Goal: Task Accomplishment & Management: Use online tool/utility

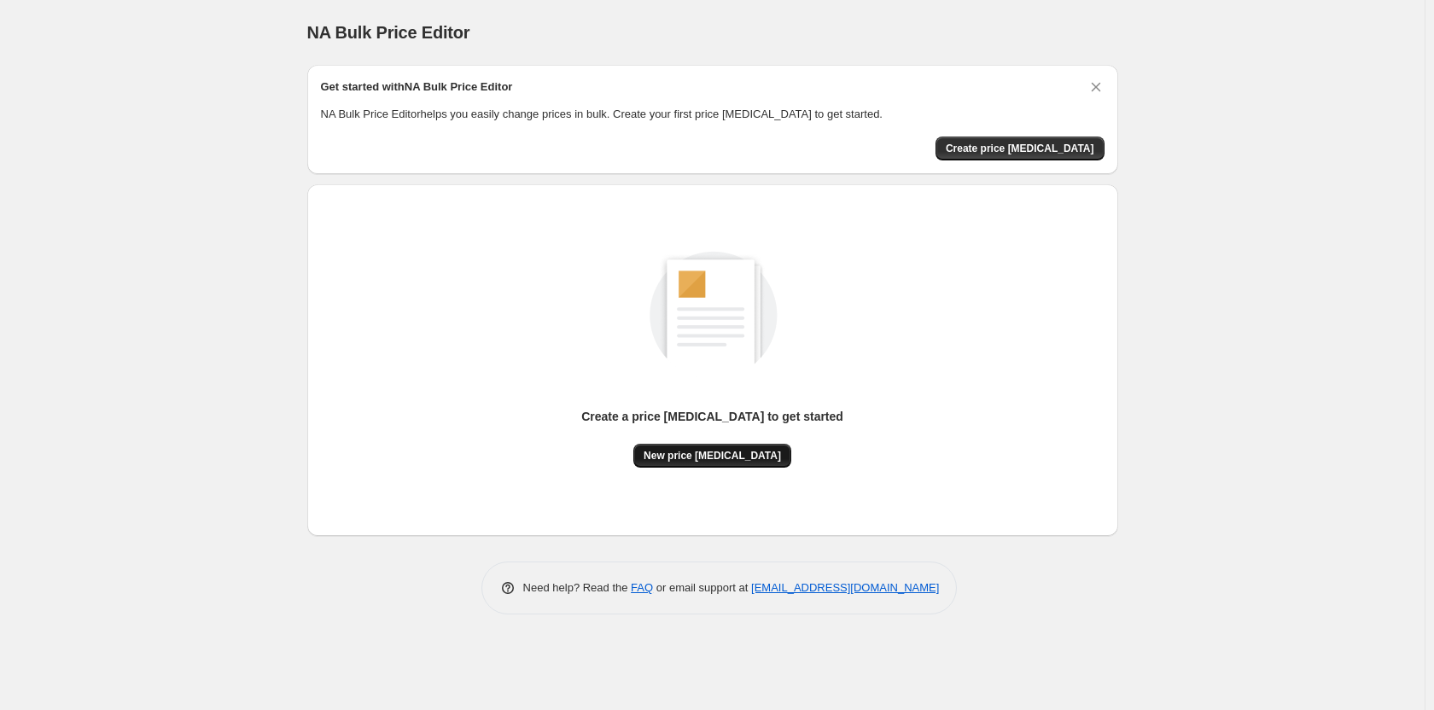
click at [739, 458] on span "New price [MEDICAL_DATA]" at bounding box center [711, 456] width 137 height 14
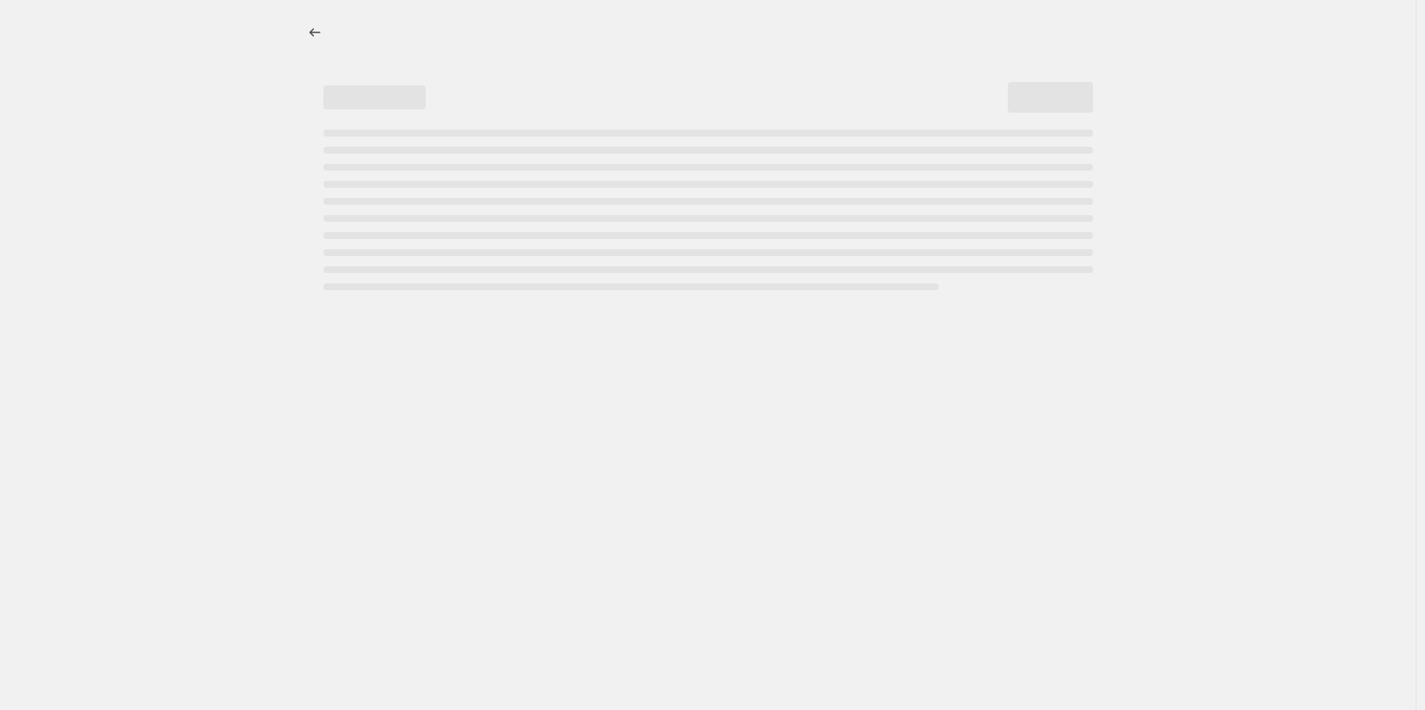
select select "percentage"
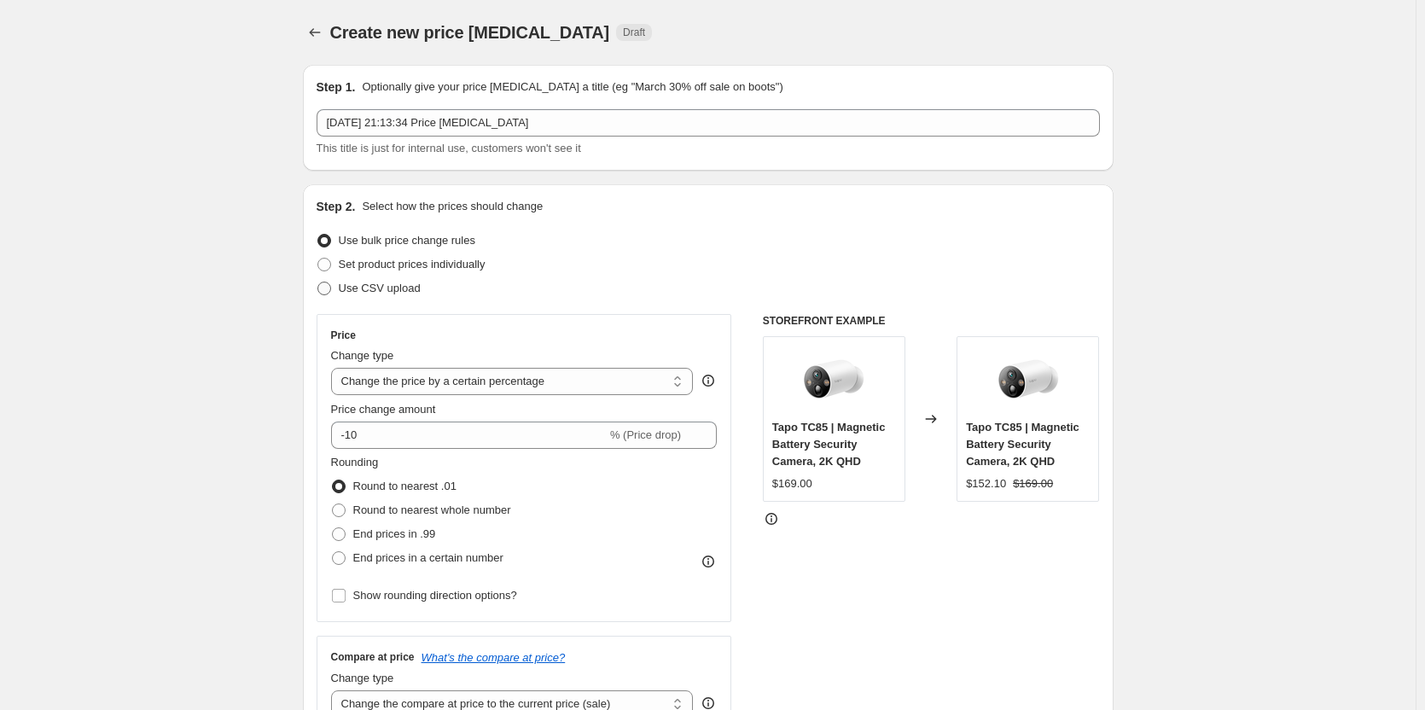
click at [362, 290] on span "Use CSV upload" at bounding box center [380, 288] width 82 height 13
click at [318, 282] on input "Use CSV upload" at bounding box center [317, 282] width 1 height 1
radio input "true"
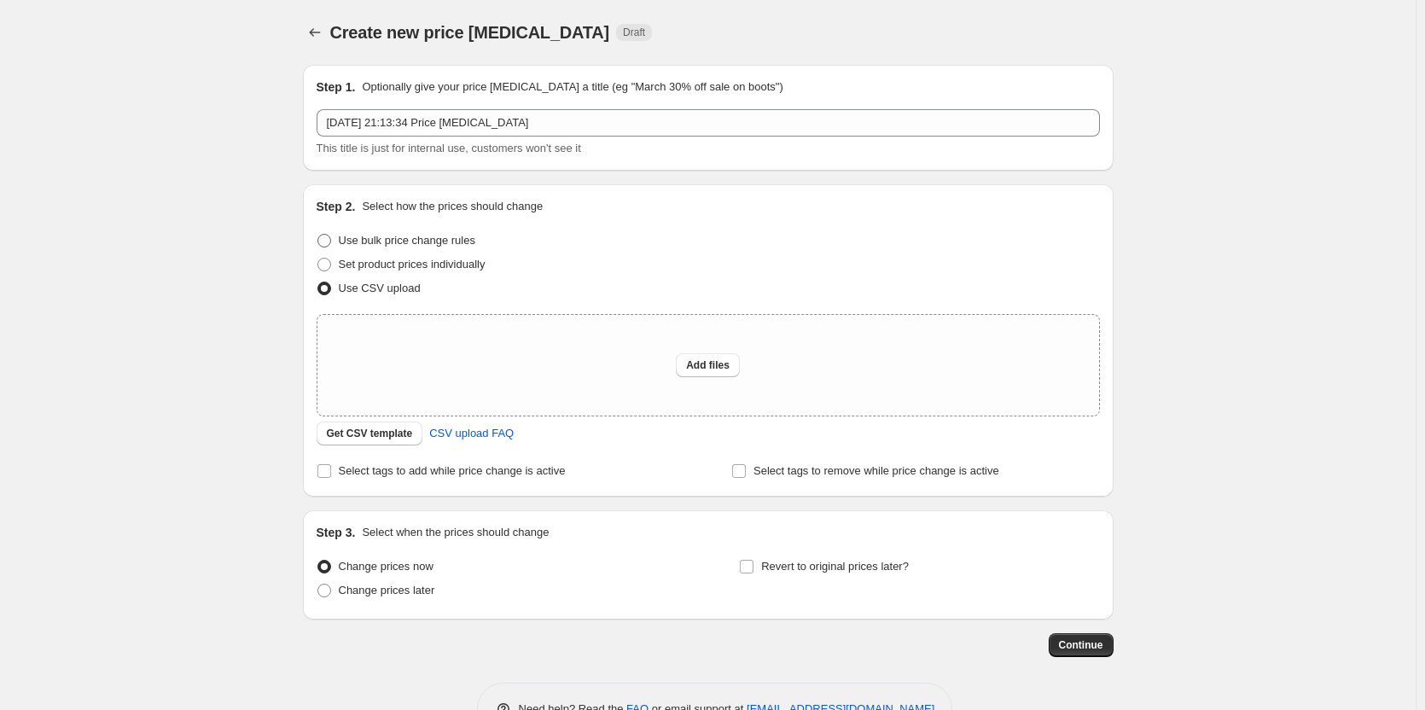
click at [362, 244] on span "Use bulk price change rules" at bounding box center [407, 240] width 137 height 13
click at [318, 235] on input "Use bulk price change rules" at bounding box center [317, 234] width 1 height 1
radio input "true"
select select "percentage"
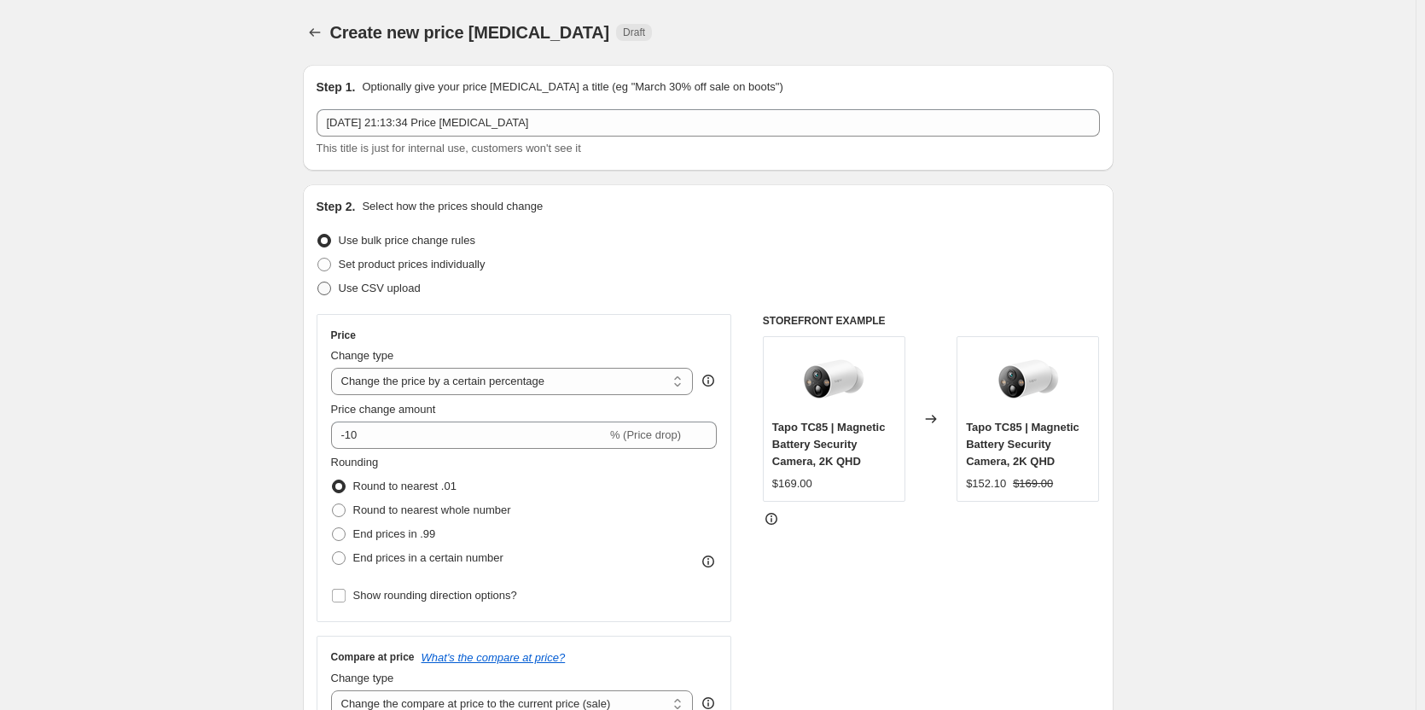
click at [359, 287] on span "Use CSV upload" at bounding box center [380, 288] width 82 height 13
click at [318, 282] on input "Use CSV upload" at bounding box center [317, 282] width 1 height 1
radio input "true"
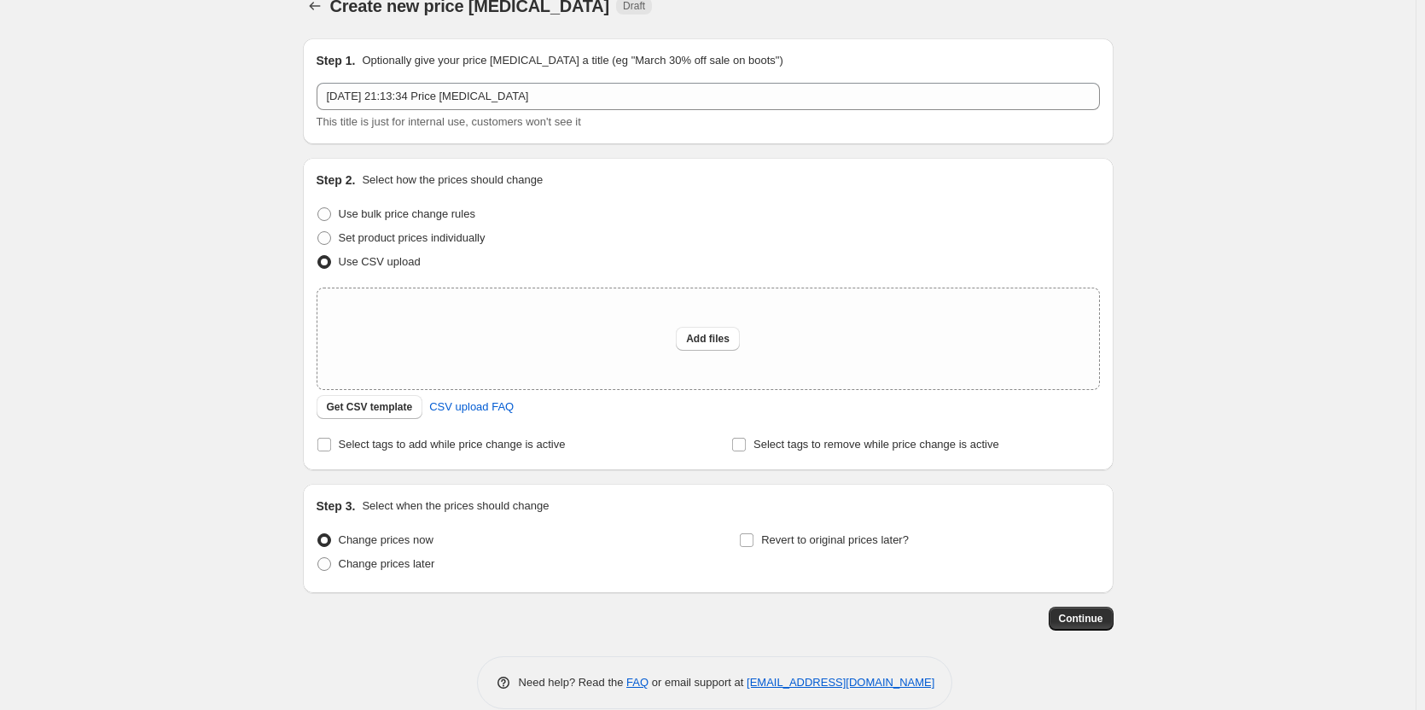
scroll to position [51, 0]
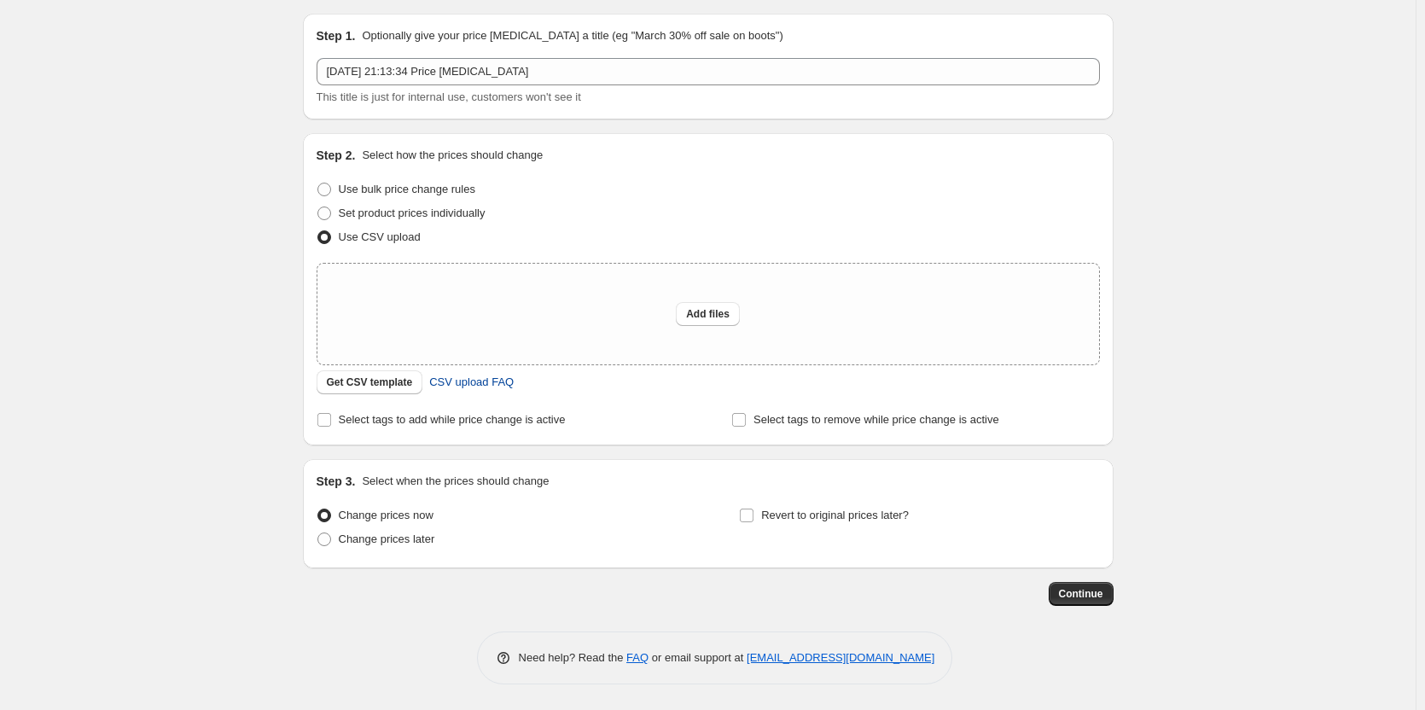
click at [492, 382] on span "CSV upload FAQ" at bounding box center [471, 382] width 84 height 17
click at [381, 390] on button "Get CSV template" at bounding box center [370, 382] width 107 height 24
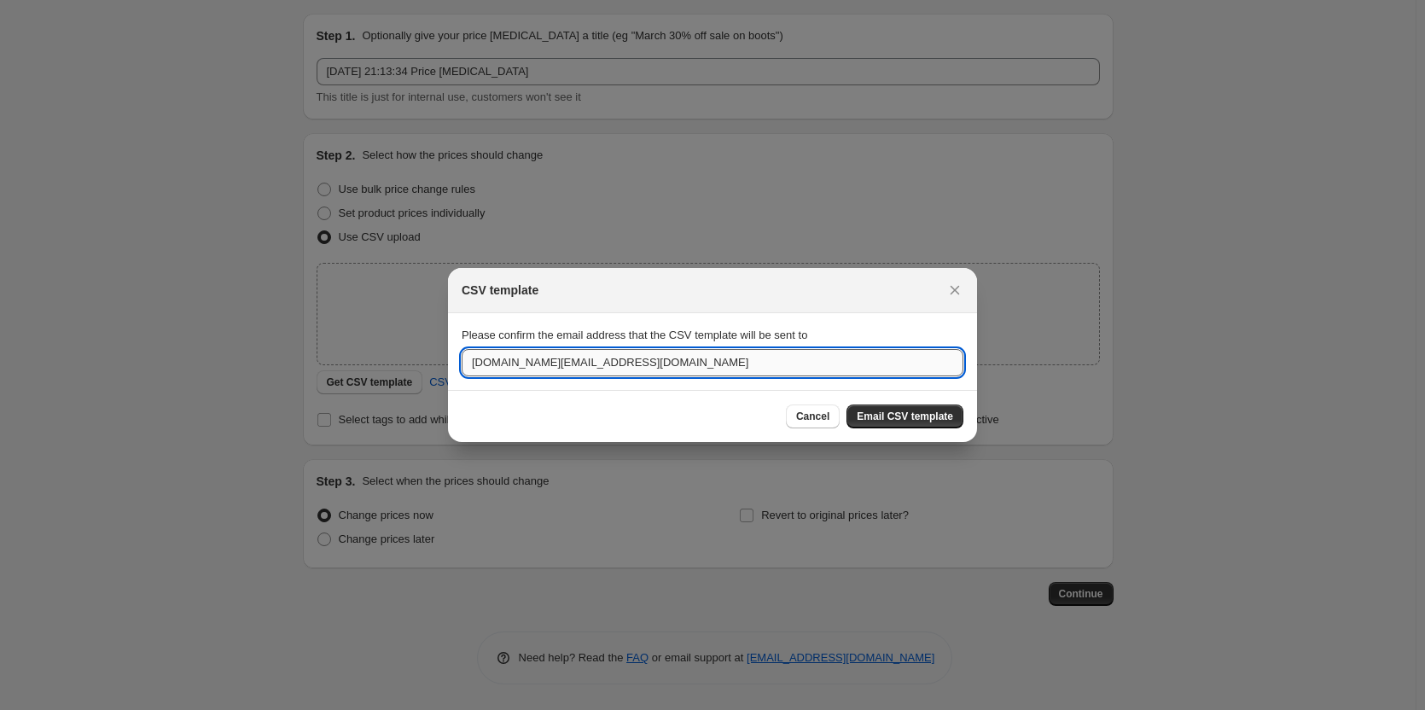
click at [657, 364] on input "[DOMAIN_NAME][EMAIL_ADDRESS][DOMAIN_NAME]" at bounding box center [713, 362] width 502 height 27
drag, startPoint x: 545, startPoint y: 358, endPoint x: 366, endPoint y: 357, distance: 179.2
click at [367, 709] on div "CSV template Please confirm the email address that the CSV template will be sen…" at bounding box center [712, 710] width 1425 height 0
type input "[PERSON_NAME][EMAIL_ADDRESS][PERSON_NAME][DOMAIN_NAME]"
click at [913, 418] on span "Email CSV template" at bounding box center [905, 417] width 96 height 14
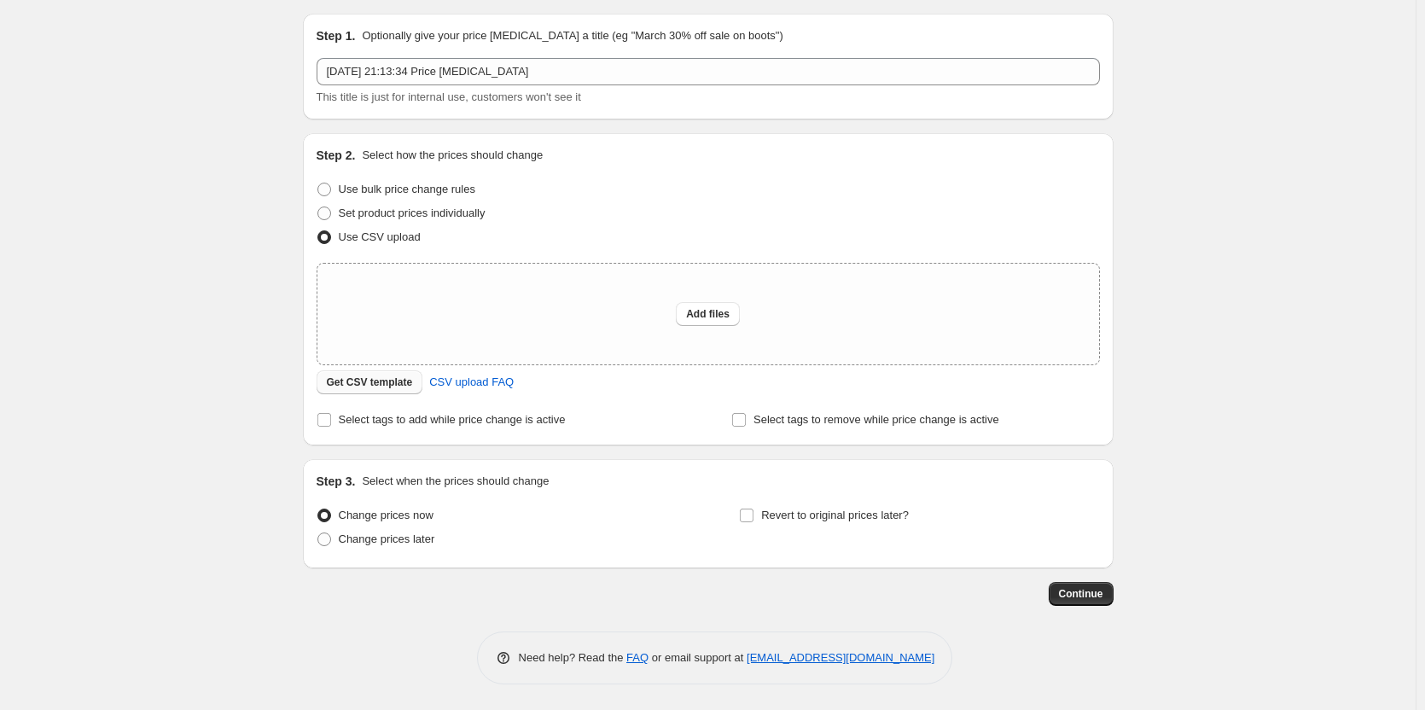
click at [380, 383] on span "Get CSV template" at bounding box center [370, 383] width 86 height 14
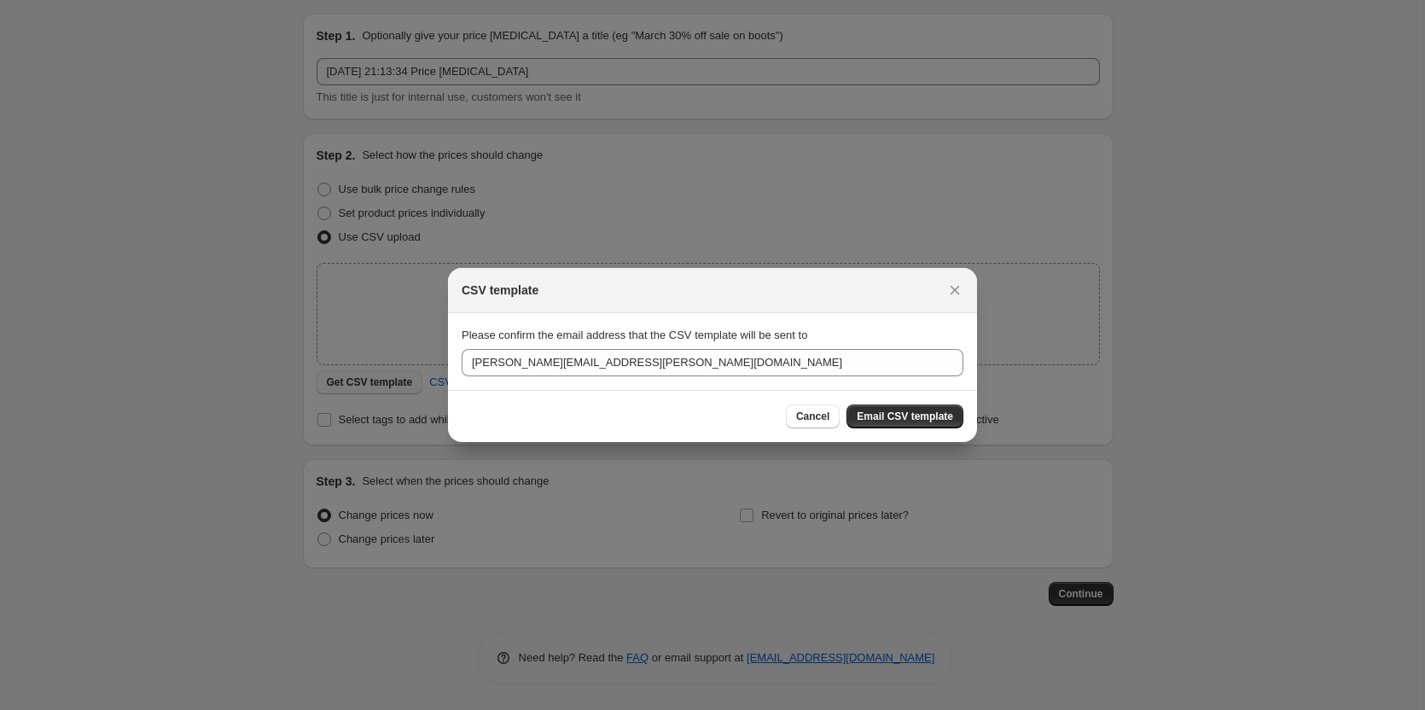
scroll to position [0, 0]
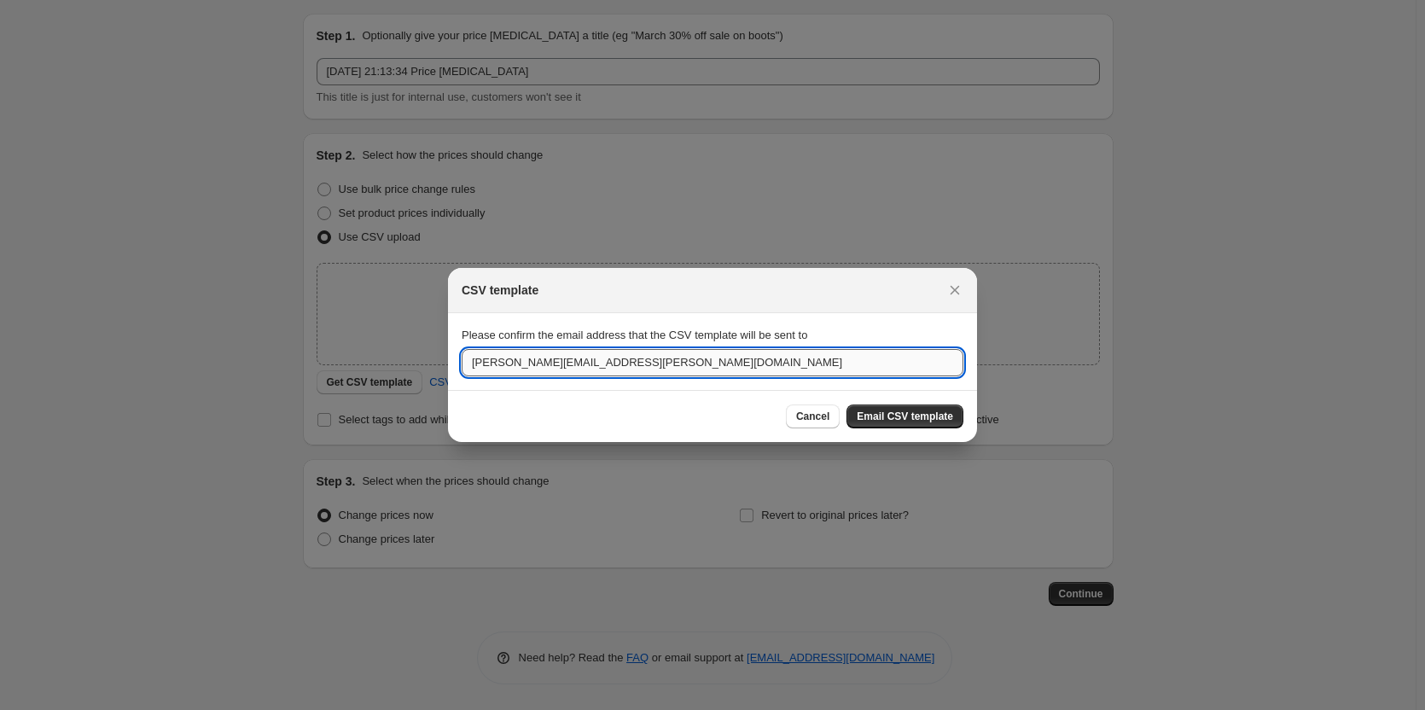
click at [651, 363] on input "[PERSON_NAME][EMAIL_ADDRESS][PERSON_NAME][DOMAIN_NAME]" at bounding box center [713, 362] width 502 height 27
click at [771, 357] on input "[PERSON_NAME][EMAIL_ADDRESS][PERSON_NAME][DOMAIN_NAME]" at bounding box center [713, 362] width 502 height 27
click at [922, 418] on span "Email CSV template" at bounding box center [905, 417] width 96 height 14
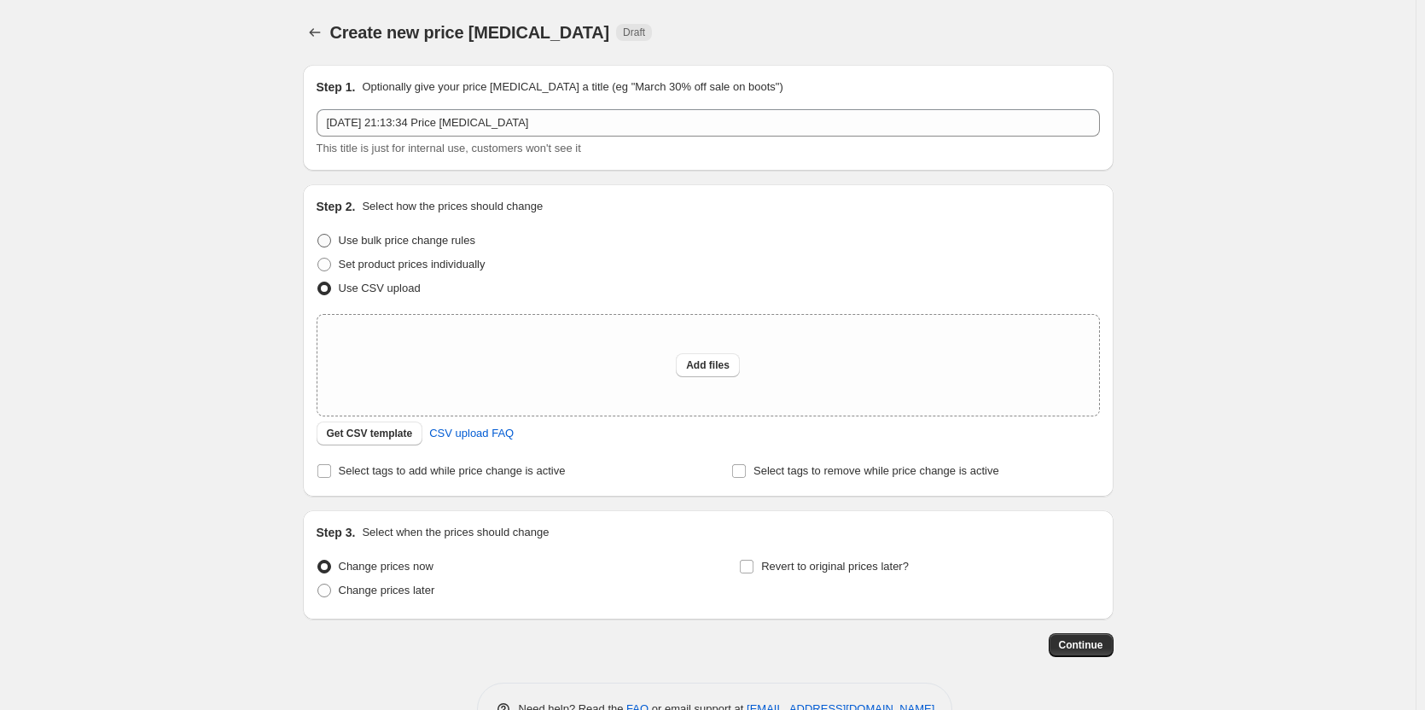
click at [390, 236] on span "Use bulk price change rules" at bounding box center [407, 240] width 137 height 13
click at [318, 235] on input "Use bulk price change rules" at bounding box center [317, 234] width 1 height 1
radio input "true"
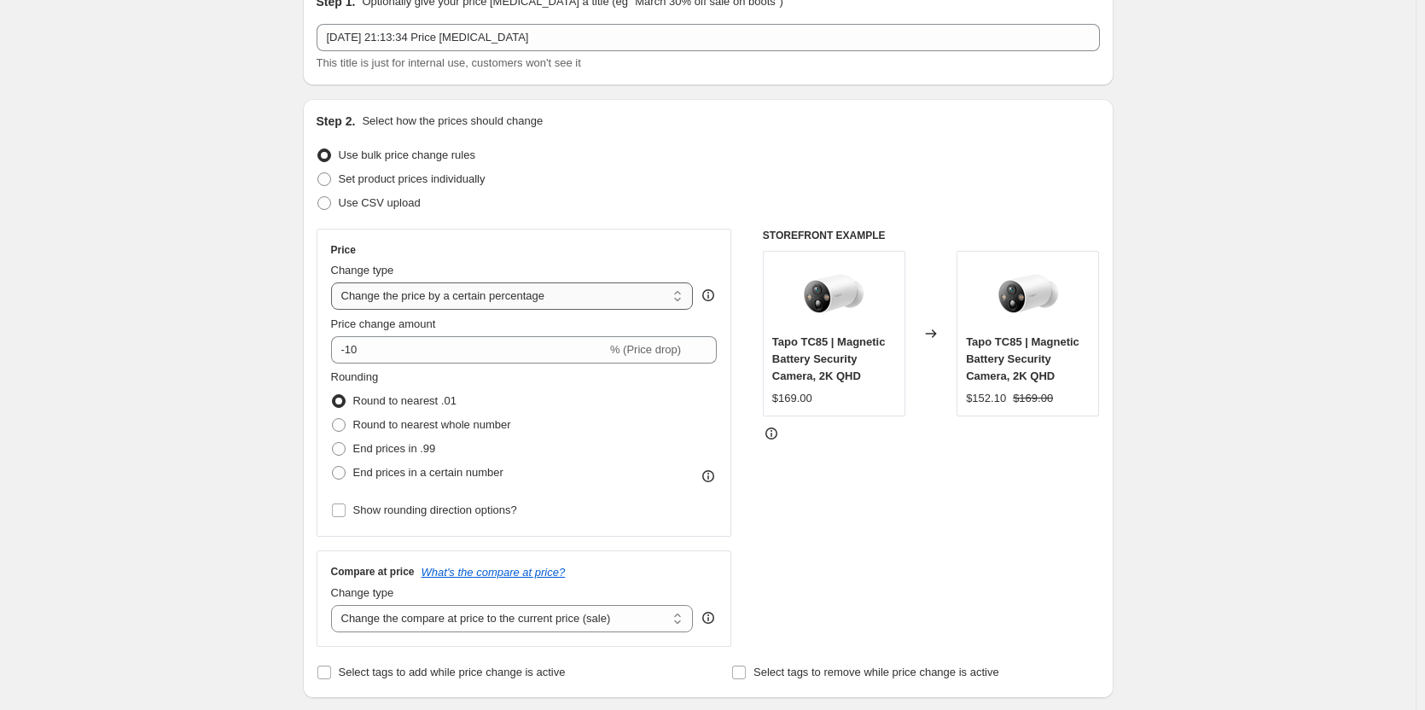
scroll to position [171, 0]
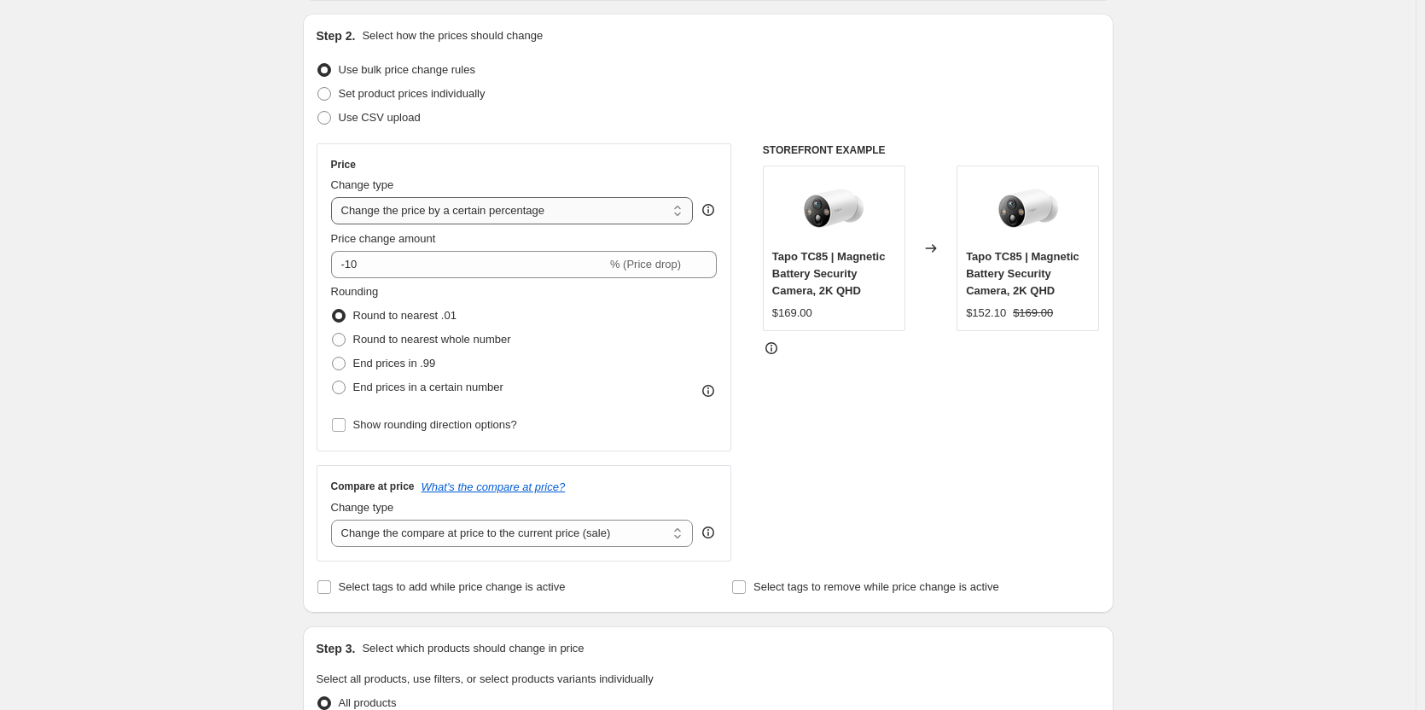
click at [579, 203] on select "Change the price to a certain amount Change the price by a certain amount Chang…" at bounding box center [512, 210] width 363 height 27
select select "to"
click at [335, 197] on select "Change the price to a certain amount Change the price by a certain amount Chang…" at bounding box center [512, 210] width 363 height 27
type input "80.00"
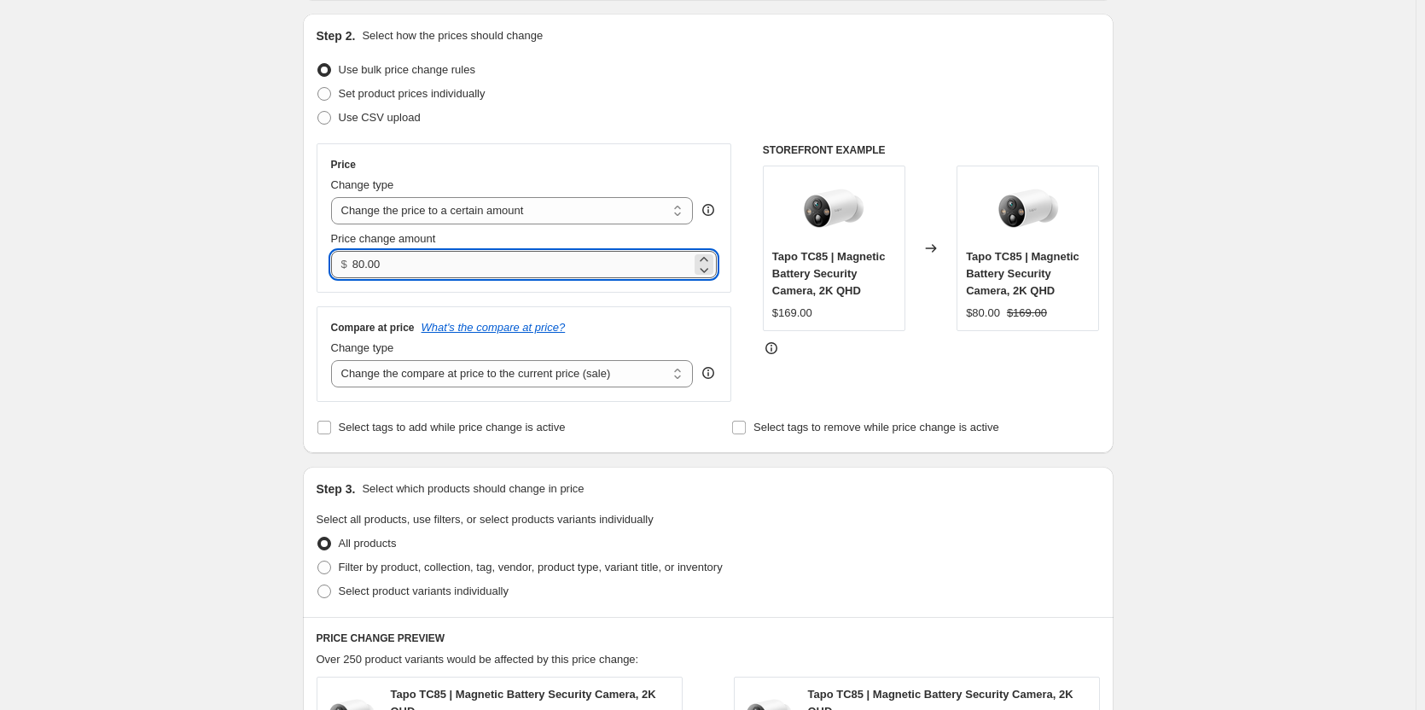
click at [545, 263] on input "80.00" at bounding box center [521, 264] width 339 height 27
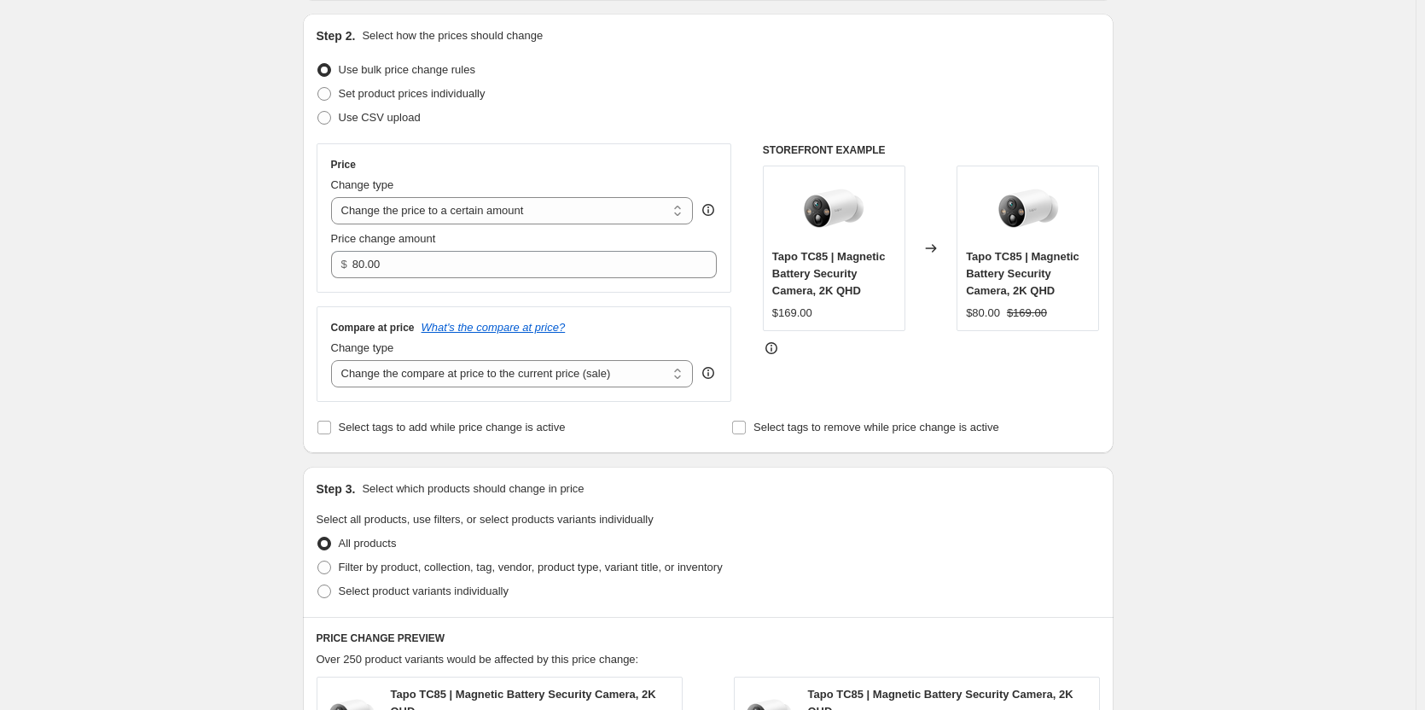
click at [911, 370] on div "STOREFRONT EXAMPLE Tapo TC85 | Magnetic Battery Security Camera, 2K QHD $169.00…" at bounding box center [931, 272] width 337 height 259
click at [667, 375] on select "Change the compare at price to the current price (sale) Change the compare at p…" at bounding box center [512, 373] width 363 height 27
select select "to"
click at [335, 361] on select "Change the compare at price to the current price (sale) Change the compare at p…" at bounding box center [512, 373] width 363 height 27
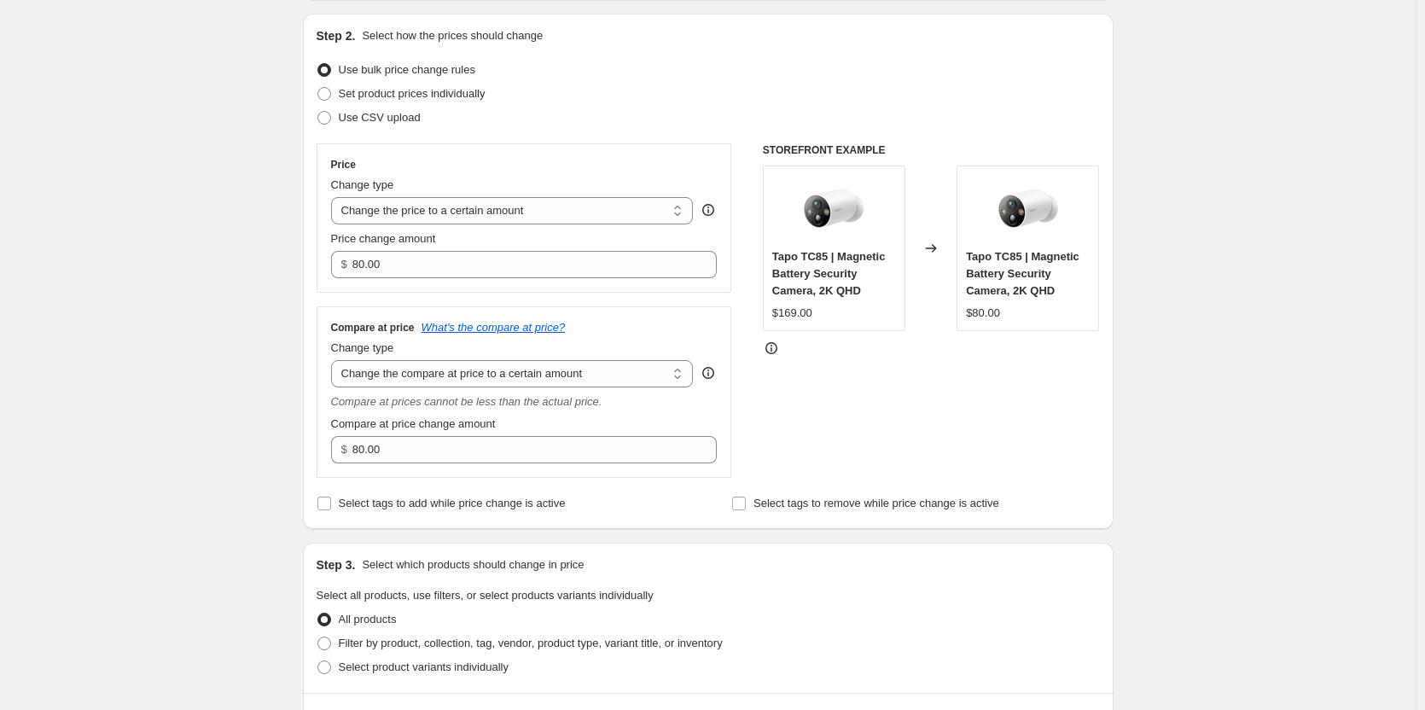
click at [845, 419] on div "STOREFRONT EXAMPLE Tapo TC85 | Magnetic Battery Security Camera, 2K QHD $169.00…" at bounding box center [931, 310] width 337 height 335
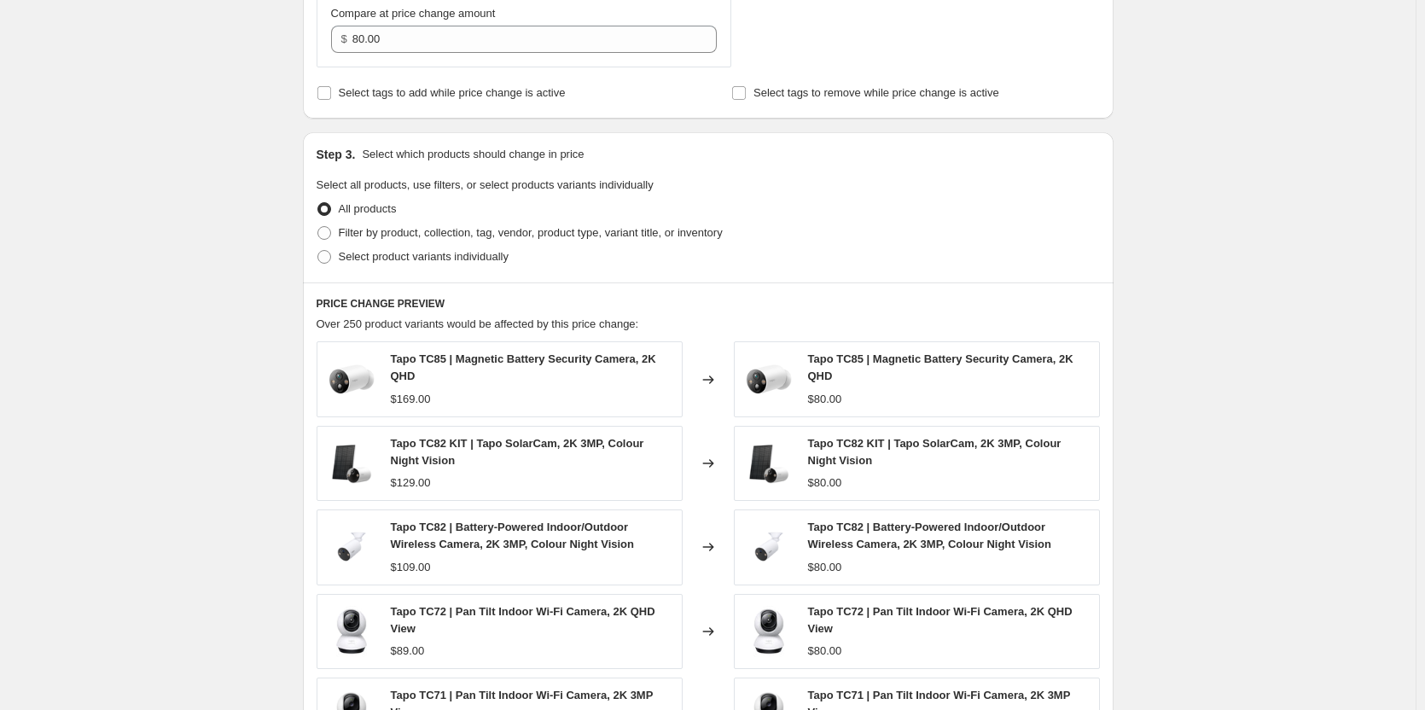
scroll to position [597, 0]
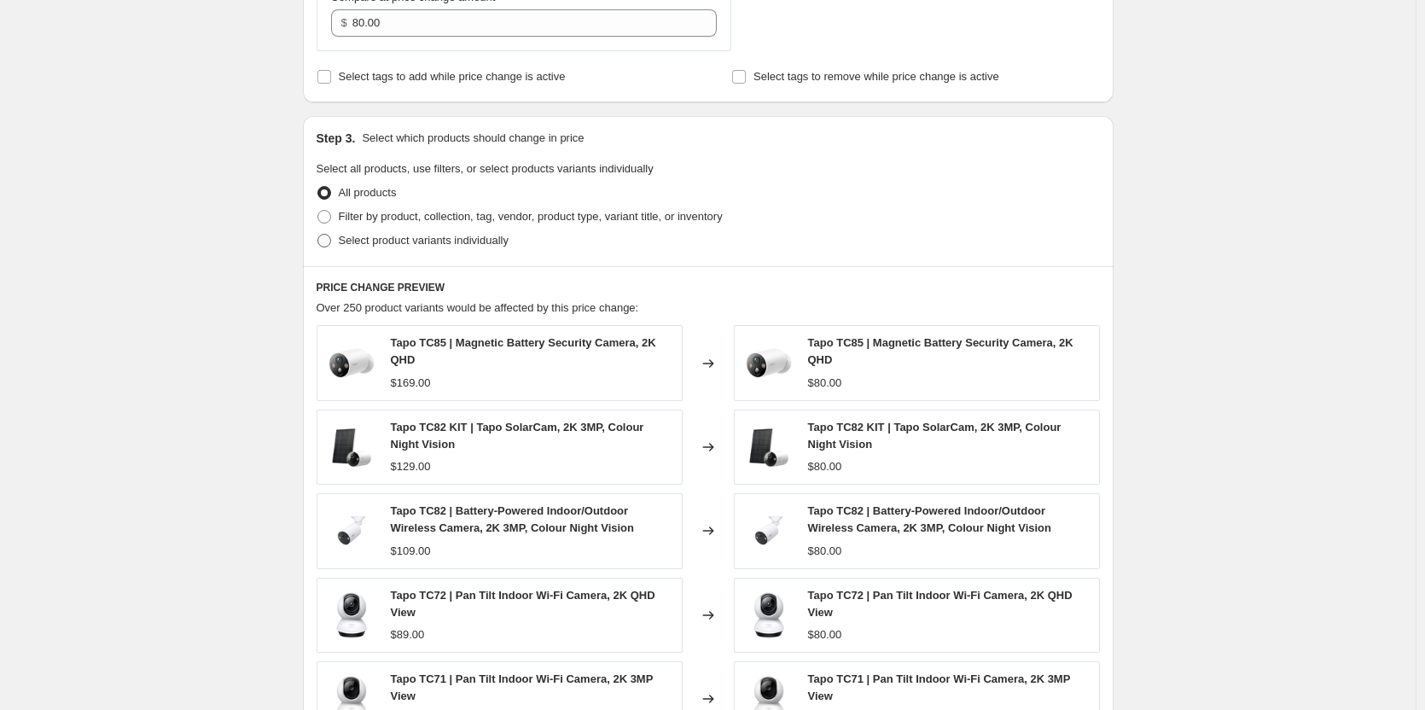
click at [387, 247] on span "Select product variants individually" at bounding box center [424, 240] width 170 height 13
click at [318, 235] on input "Select product variants individually" at bounding box center [317, 234] width 1 height 1
radio input "true"
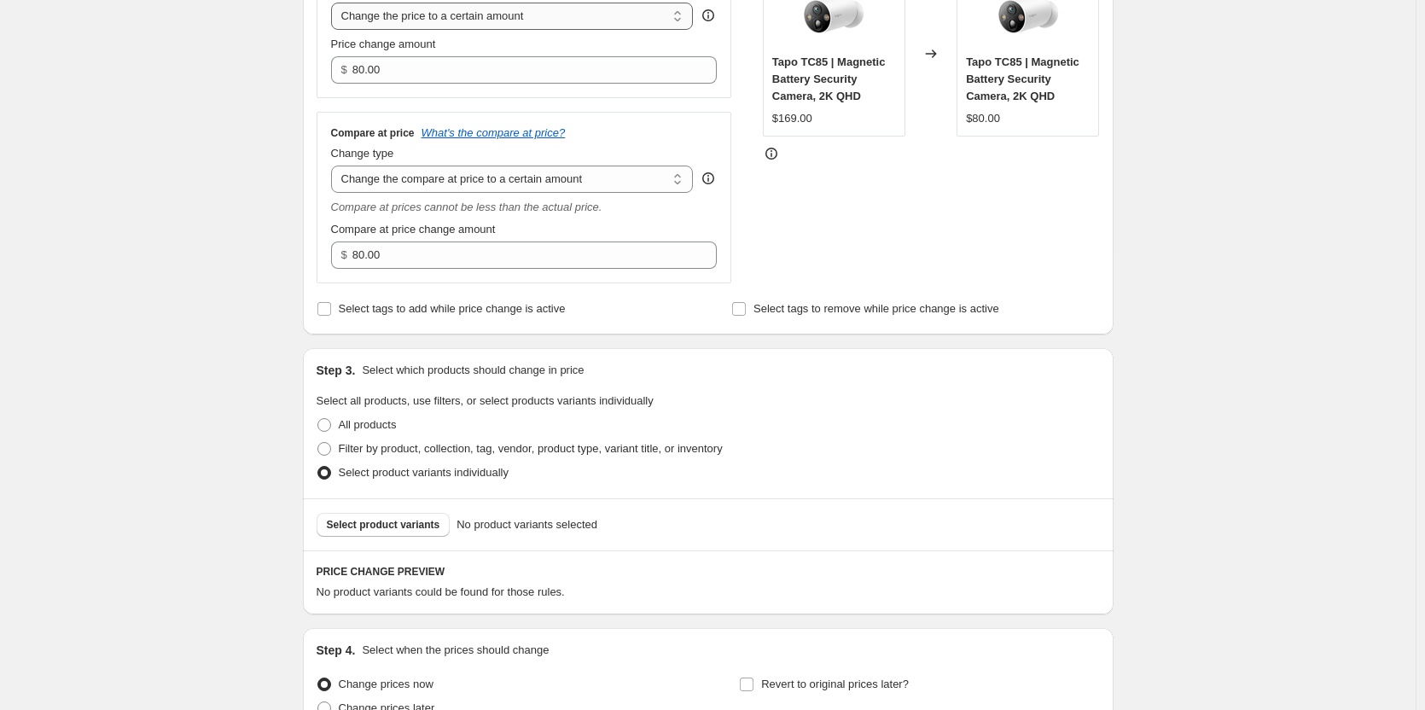
scroll to position [536, 0]
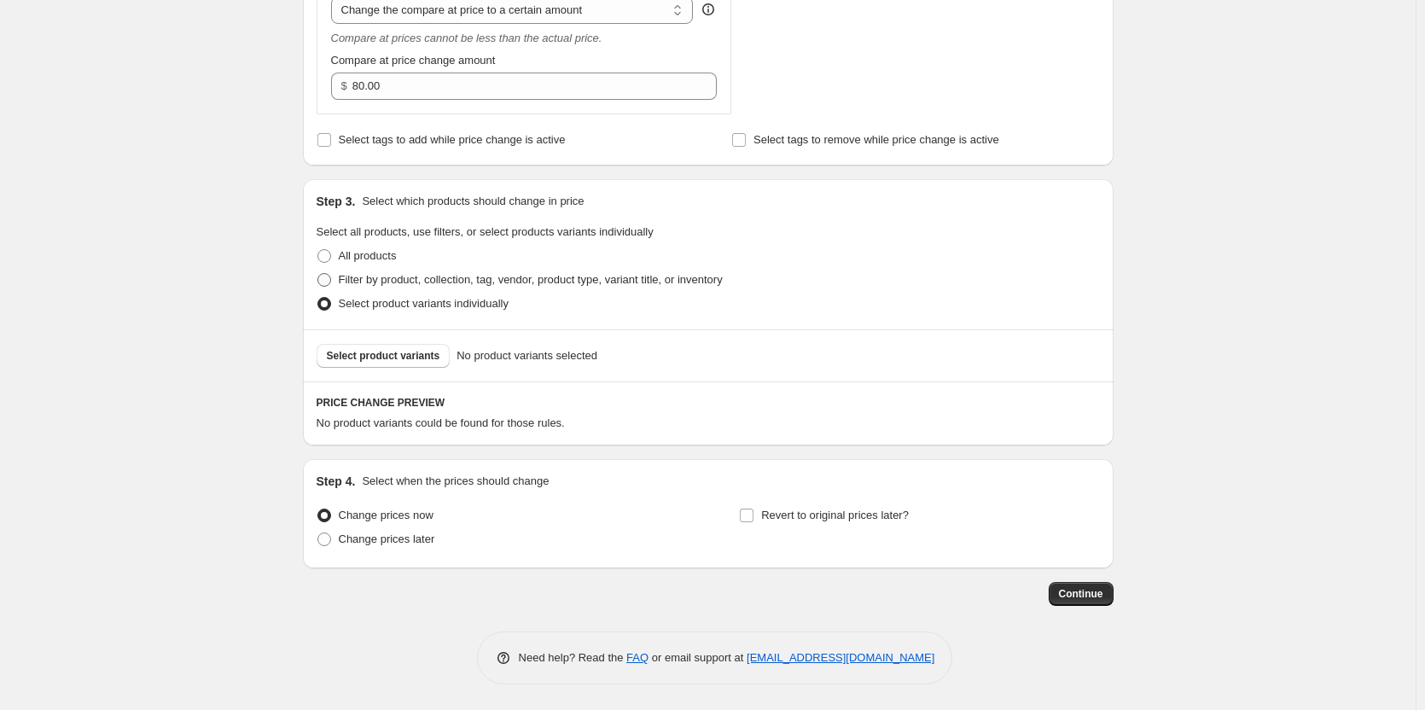
click at [387, 284] on span "Filter by product, collection, tag, vendor, product type, variant title, or inv…" at bounding box center [531, 279] width 384 height 13
click at [318, 274] on input "Filter by product, collection, tag, vendor, product type, variant title, or inv…" at bounding box center [317, 273] width 1 height 1
radio input "true"
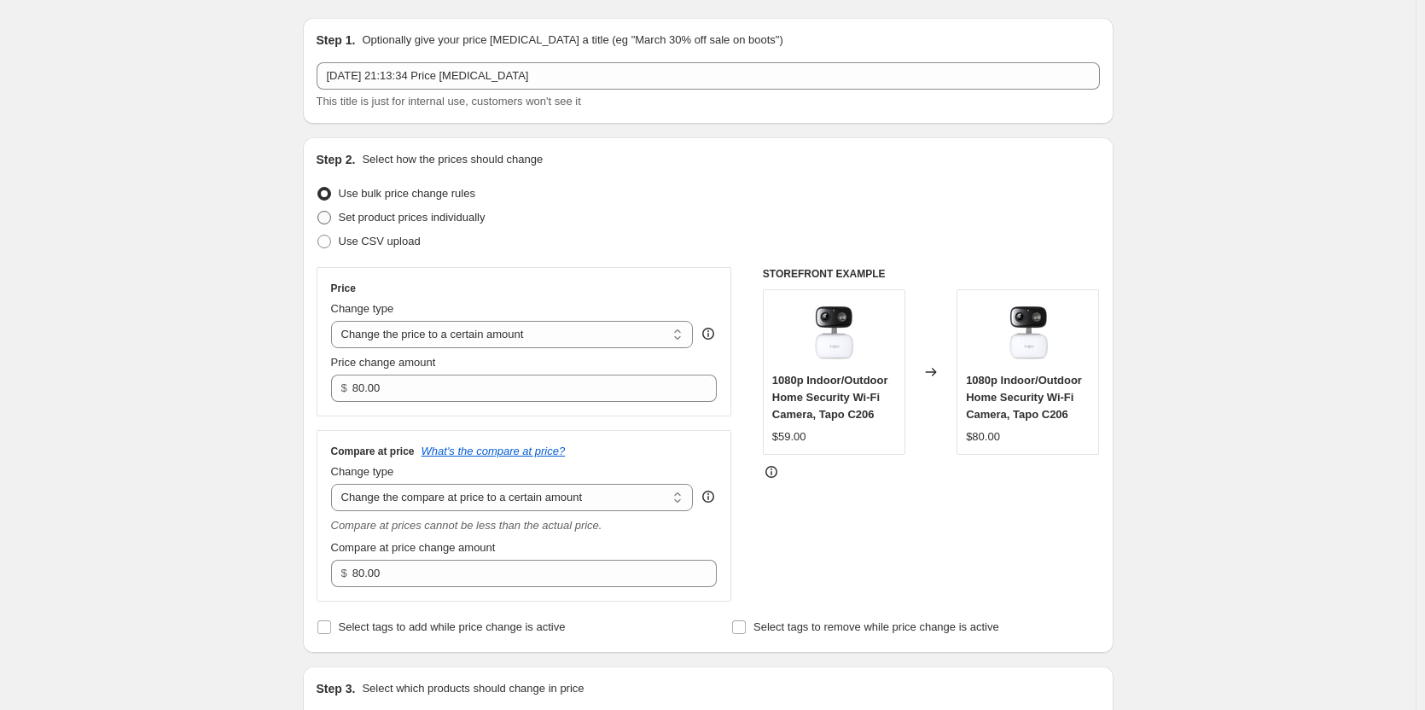
scroll to position [0, 0]
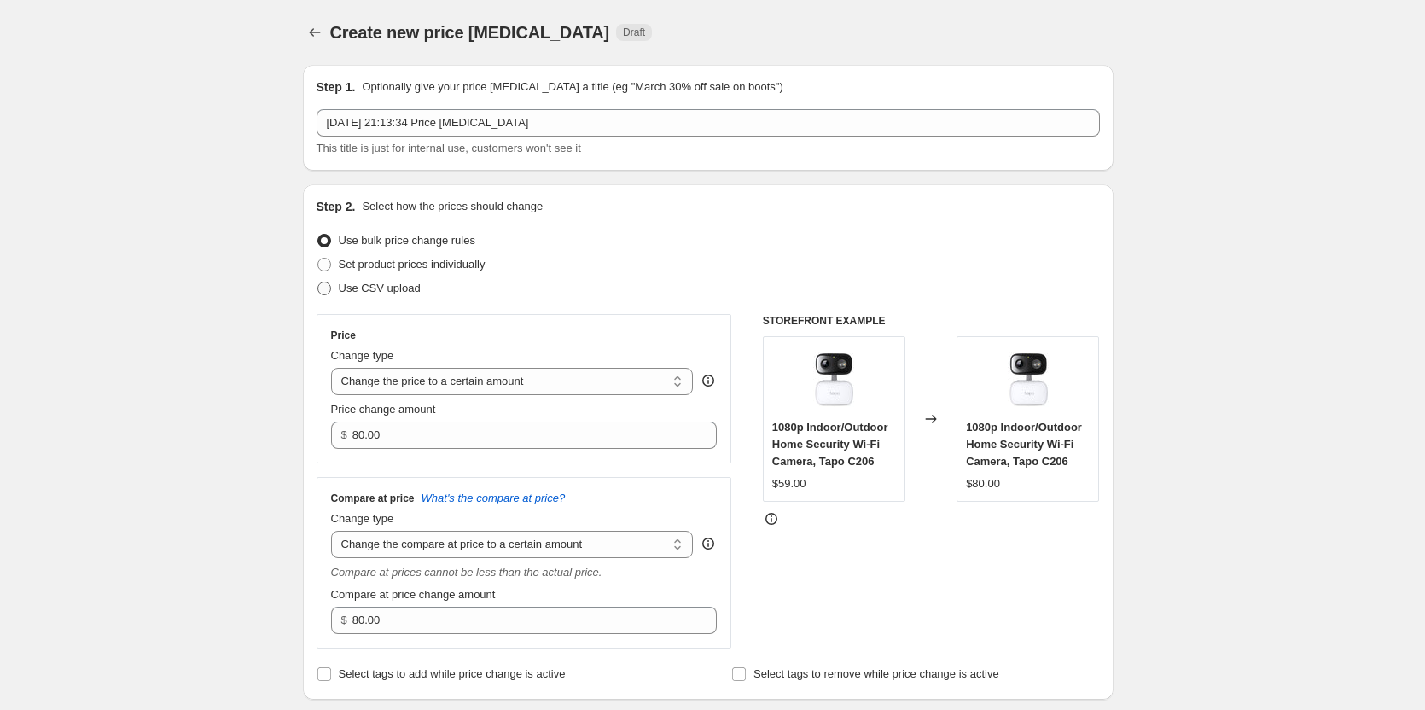
click at [346, 282] on span "Use CSV upload" at bounding box center [380, 288] width 82 height 13
click at [318, 282] on input "Use CSV upload" at bounding box center [317, 282] width 1 height 1
radio input "true"
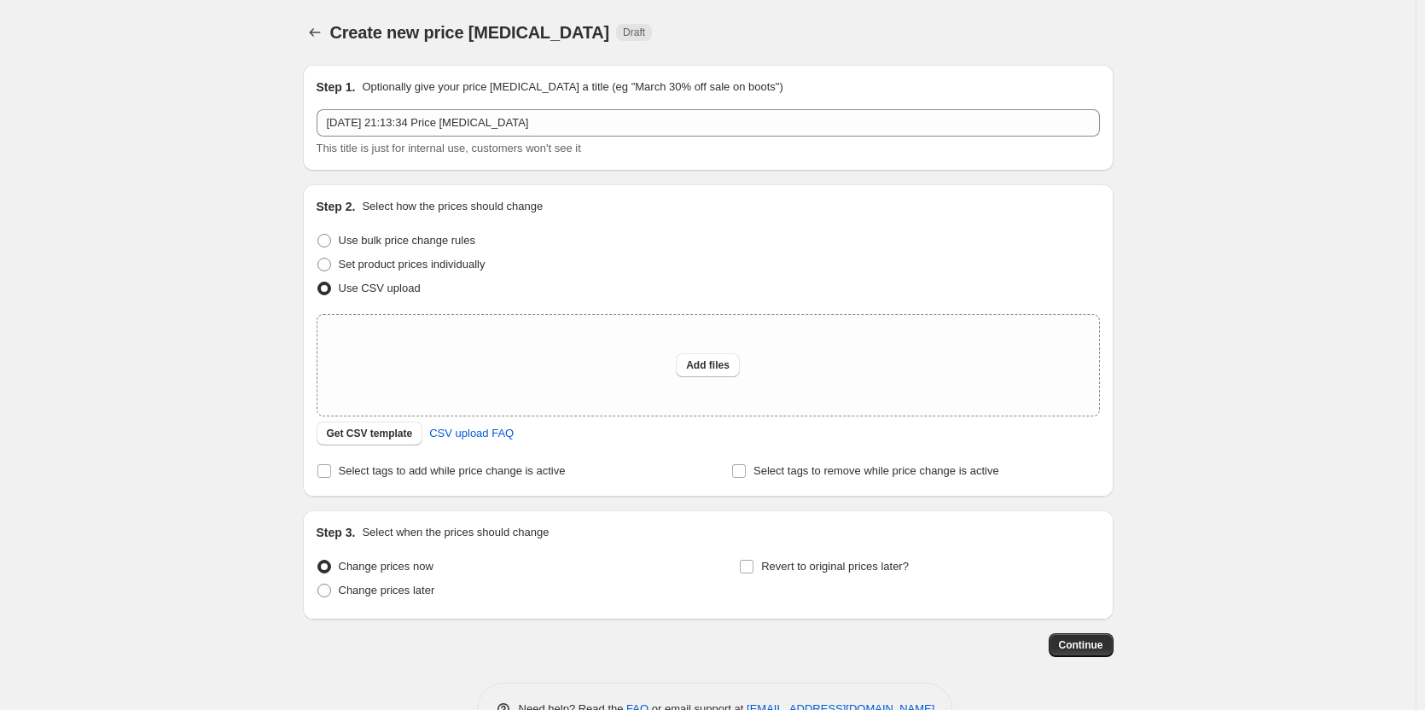
scroll to position [51, 0]
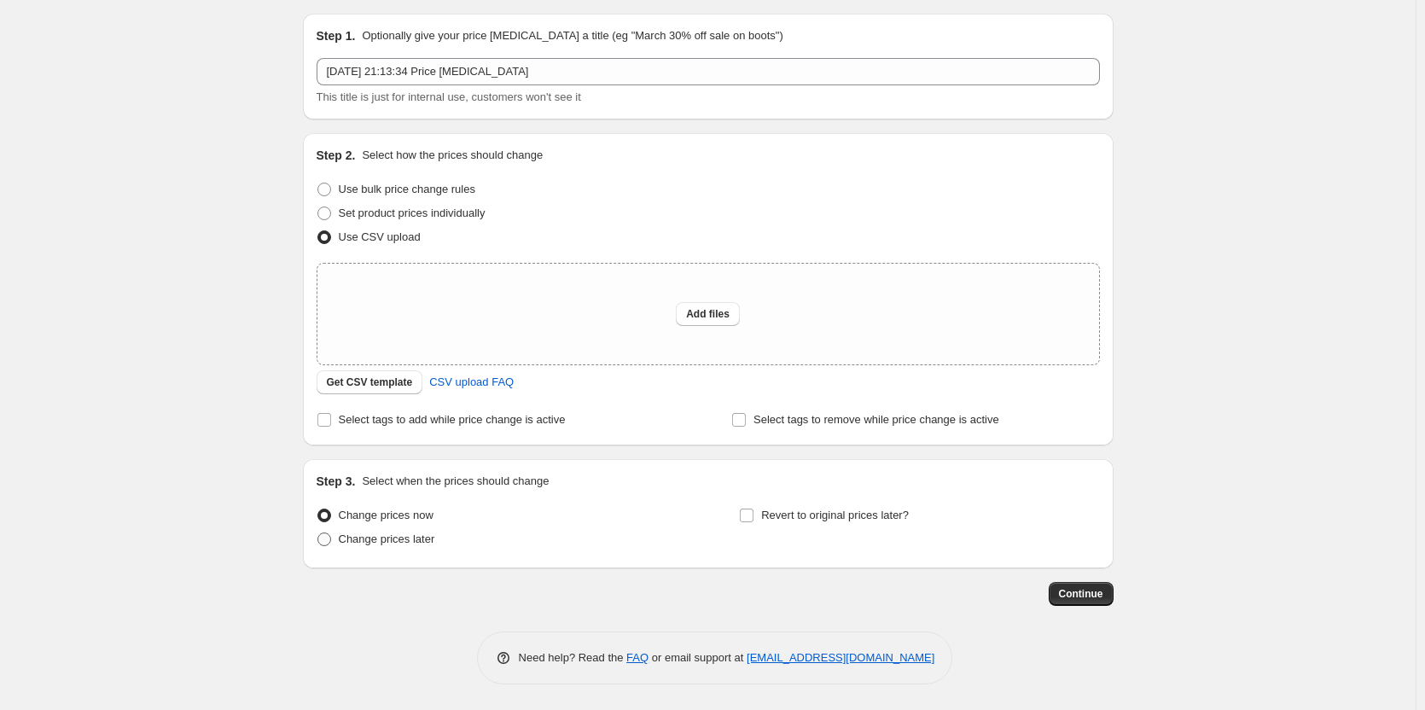
click at [402, 543] on span "Change prices later" at bounding box center [387, 539] width 96 height 13
click at [318, 533] on input "Change prices later" at bounding box center [317, 533] width 1 height 1
radio input "true"
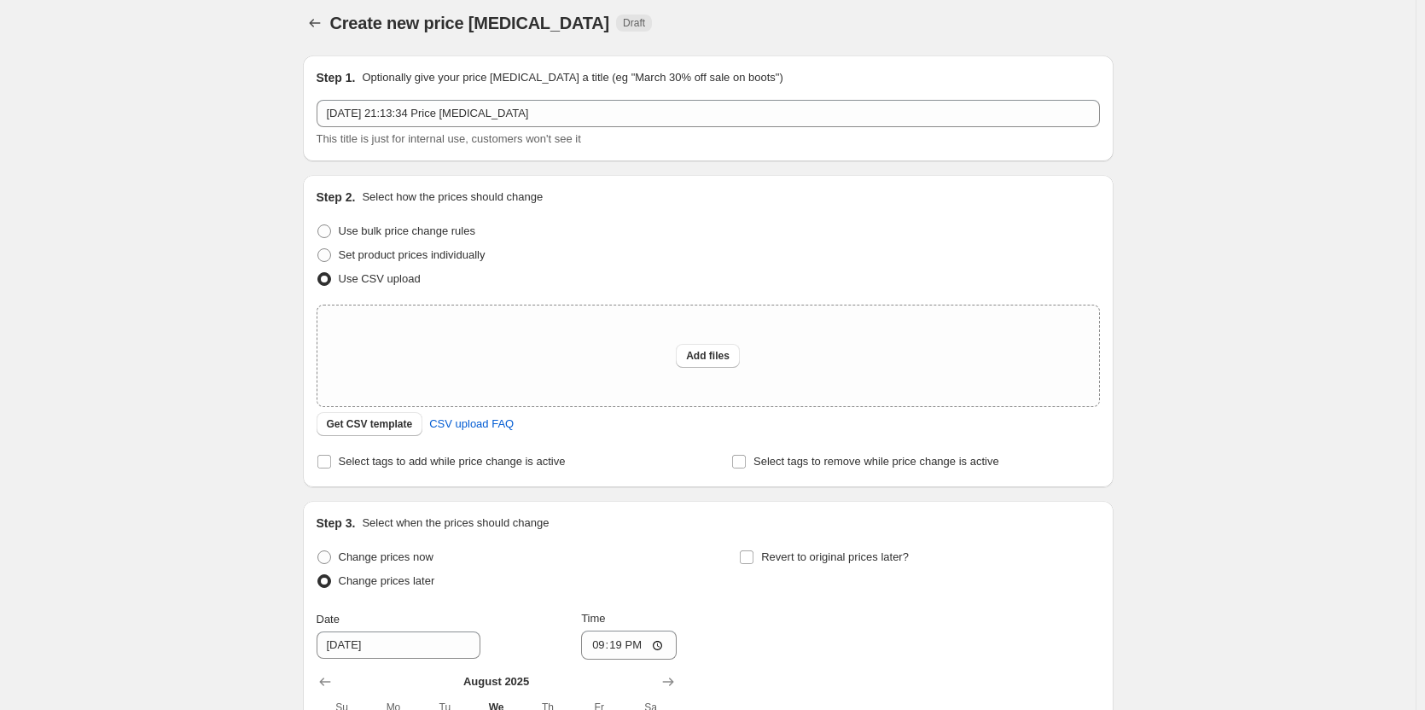
scroll to position [0, 0]
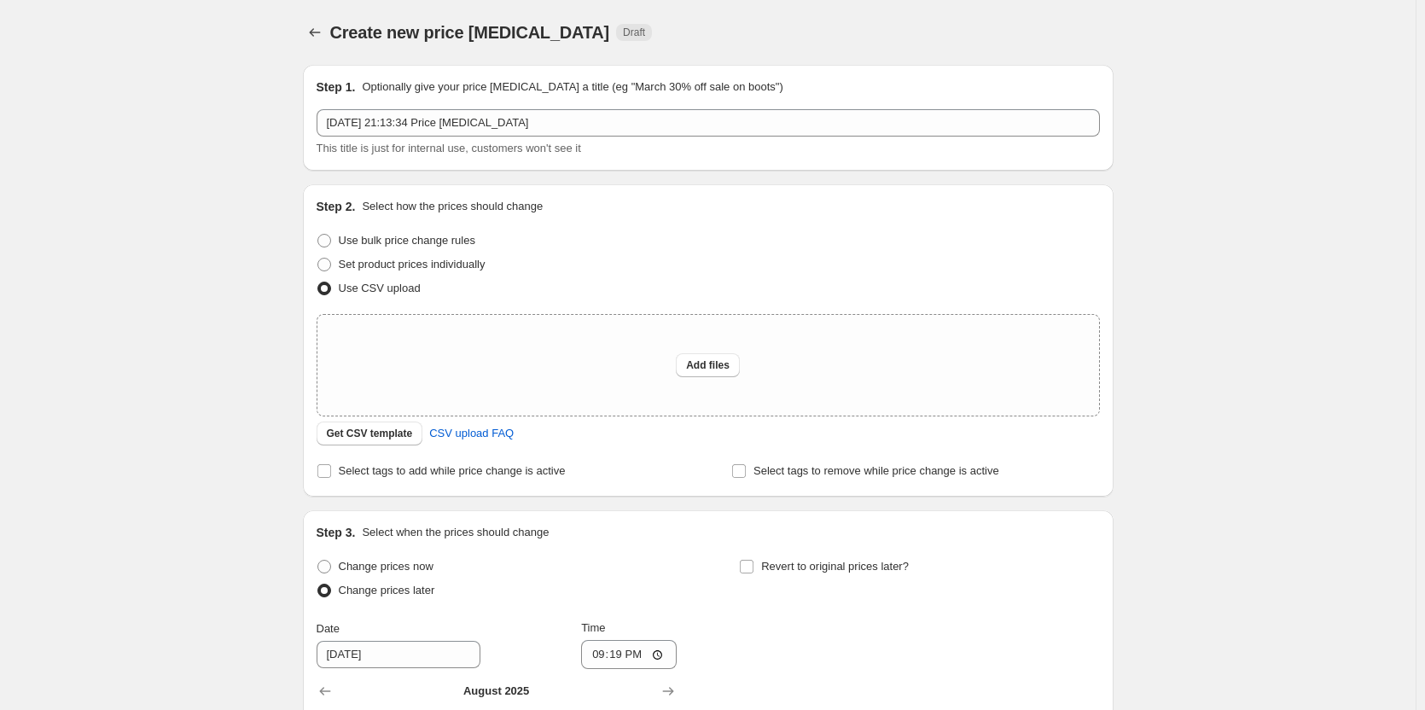
click at [1133, 393] on div "Create new price [MEDICAL_DATA]. This page is ready Create new price [MEDICAL_D…" at bounding box center [708, 540] width 852 height 1080
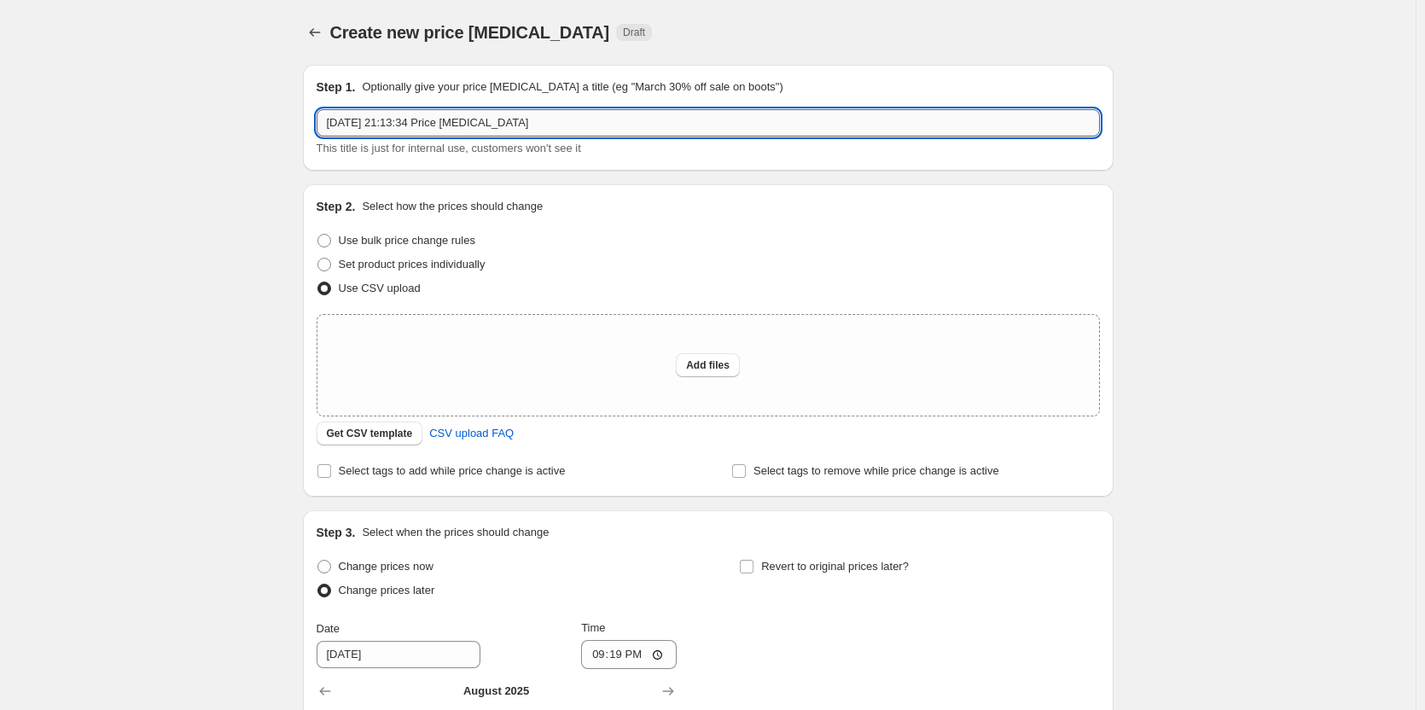
click at [511, 119] on input "[DATE] 21:13:34 Price [MEDICAL_DATA]" at bounding box center [708, 122] width 783 height 27
click at [556, 118] on input "[DATE] 21:13:34 Price [MEDICAL_DATA]" at bounding box center [708, 122] width 783 height 27
drag, startPoint x: 550, startPoint y: 115, endPoint x: 302, endPoint y: 119, distance: 247.5
click at [302, 119] on div "Step 1. Optionally give your price [MEDICAL_DATA] a title (eg "March 30% off sa…" at bounding box center [701, 513] width 824 height 925
type input "[DATE] price change"
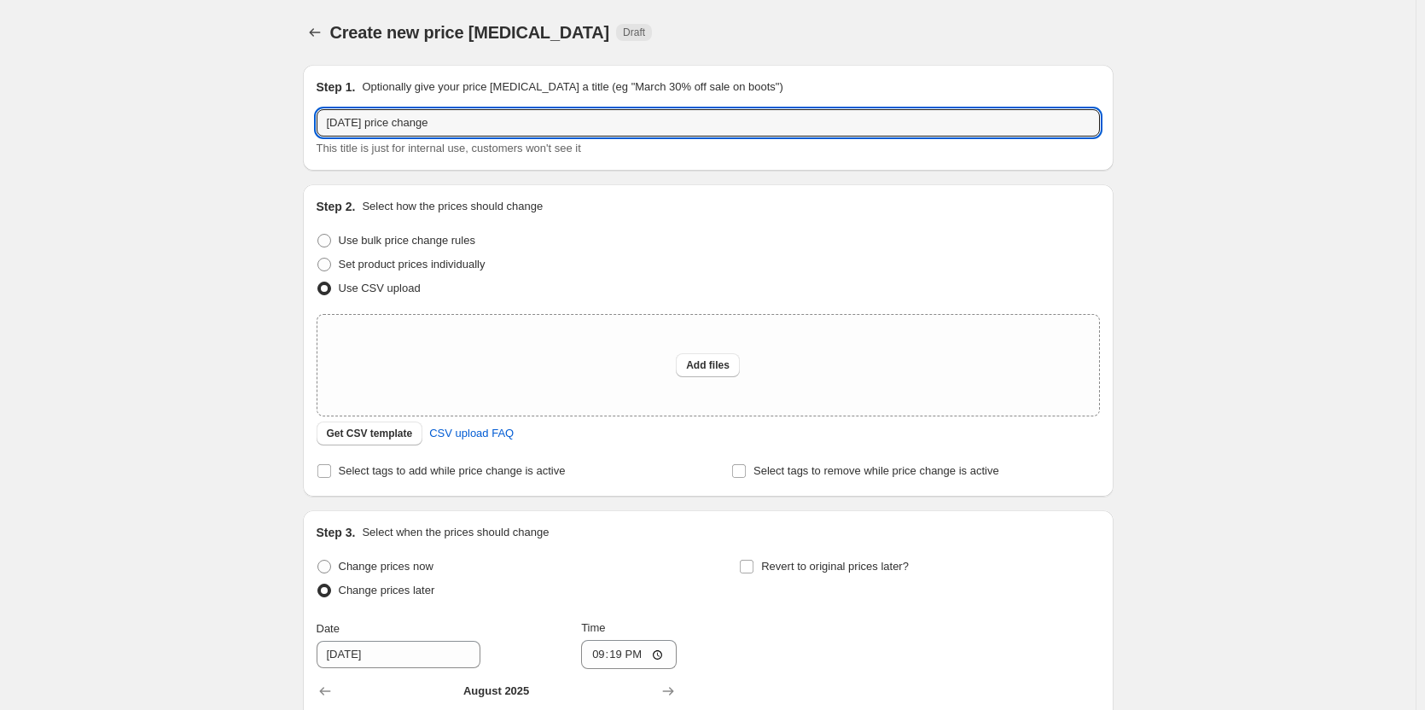
click at [183, 69] on div "Create new price [MEDICAL_DATA]. This page is ready Create new price [MEDICAL_D…" at bounding box center [708, 540] width 1416 height 1080
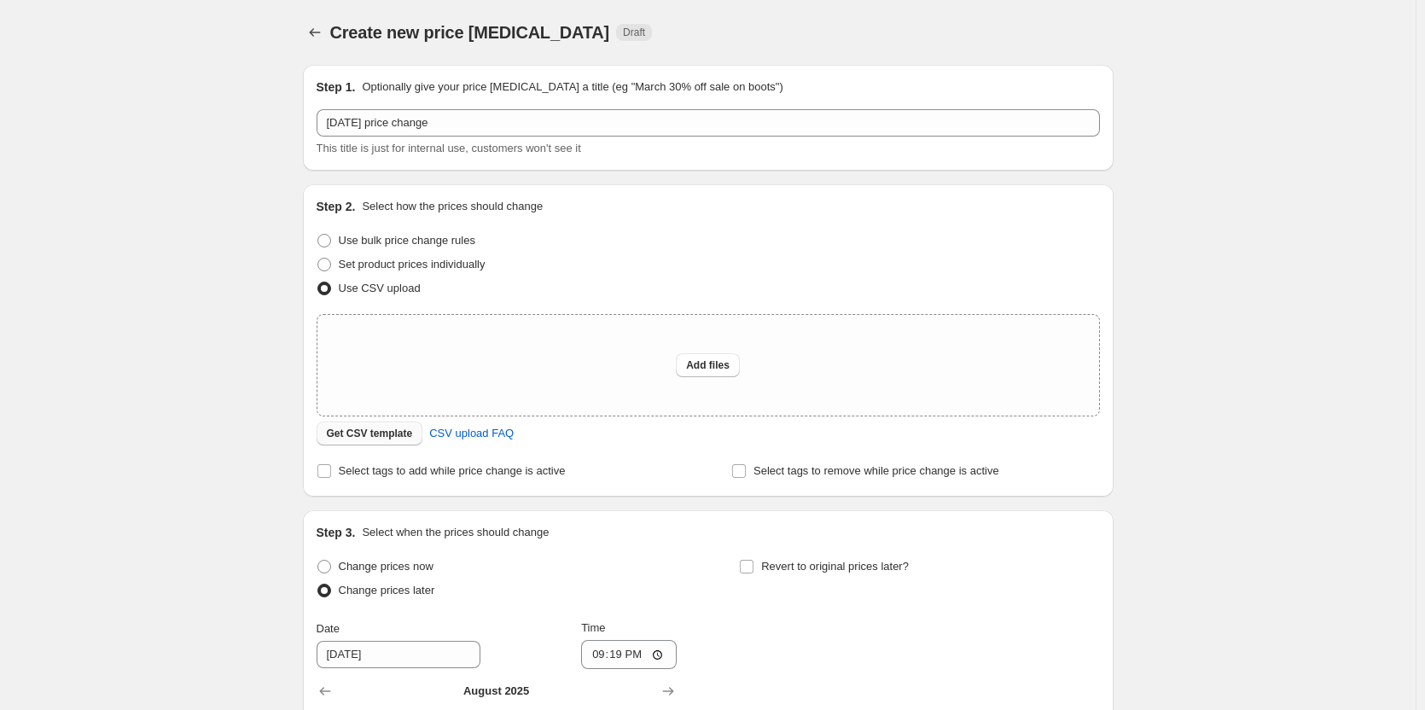
click at [386, 434] on span "Get CSV template" at bounding box center [370, 434] width 86 height 14
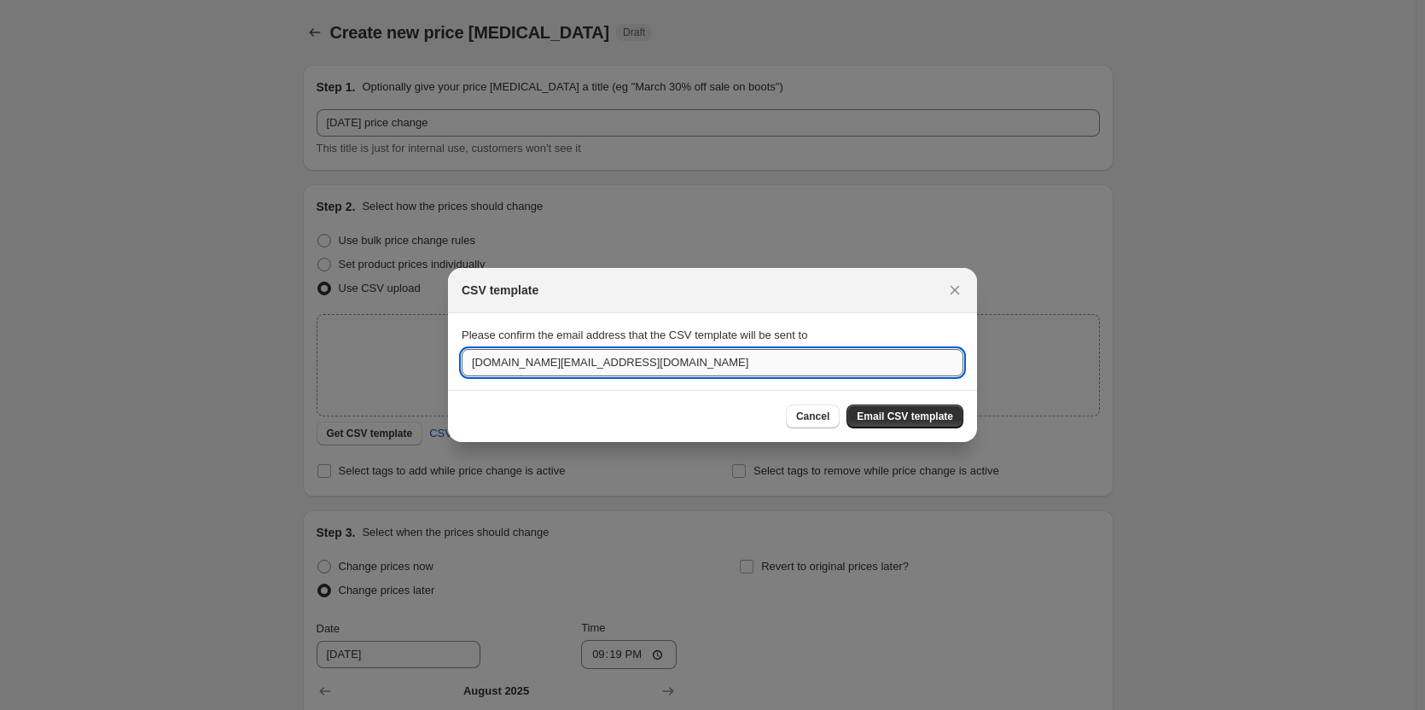
click at [764, 370] on input "[DOMAIN_NAME][EMAIL_ADDRESS][DOMAIN_NAME]" at bounding box center [713, 362] width 502 height 27
drag, startPoint x: 545, startPoint y: 358, endPoint x: 329, endPoint y: 349, distance: 216.1
click at [620, 376] on input "[PERSON_NAME][EMAIL_ADDRESS][PERSON_NAME][DOMAIN_NAME]" at bounding box center [713, 362] width 502 height 27
type input "[PERSON_NAME][EMAIL_ADDRESS][PERSON_NAME][DOMAIN_NAME]"
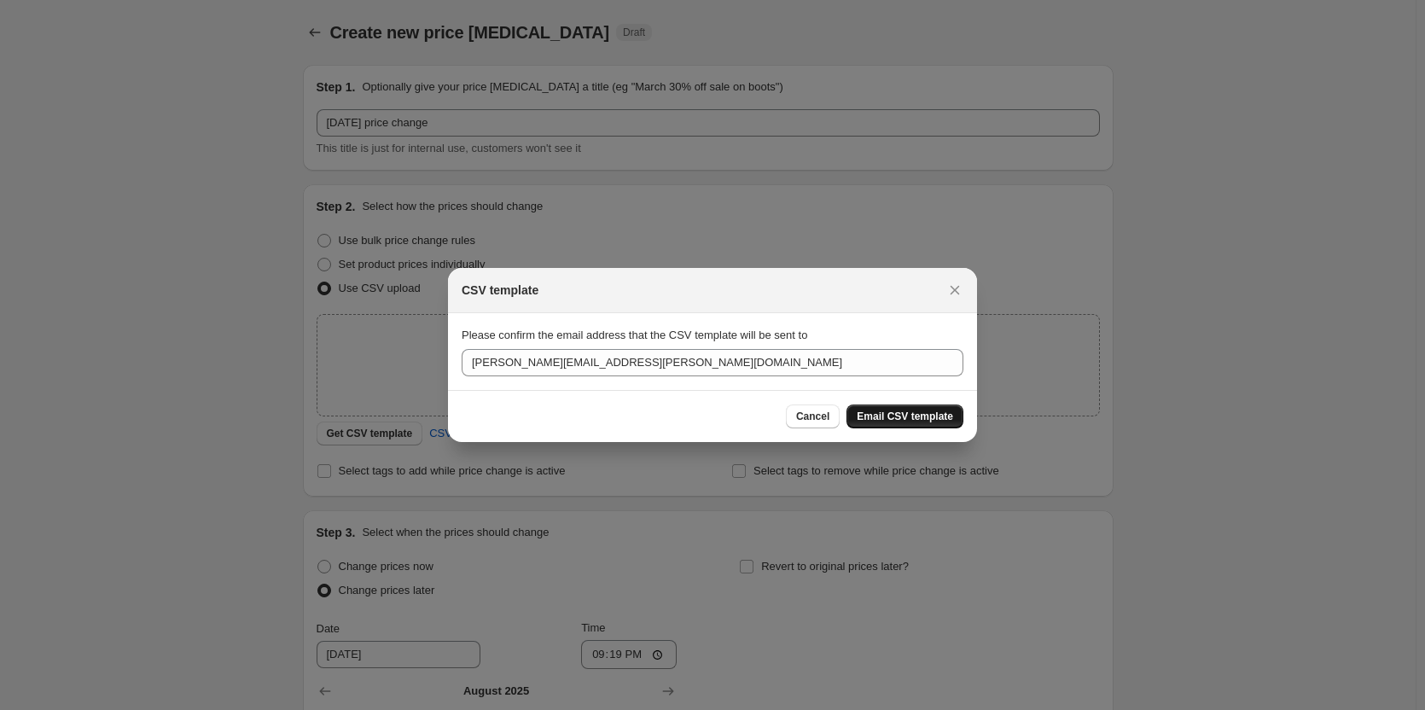
click at [894, 417] on span "Email CSV template" at bounding box center [905, 417] width 96 height 14
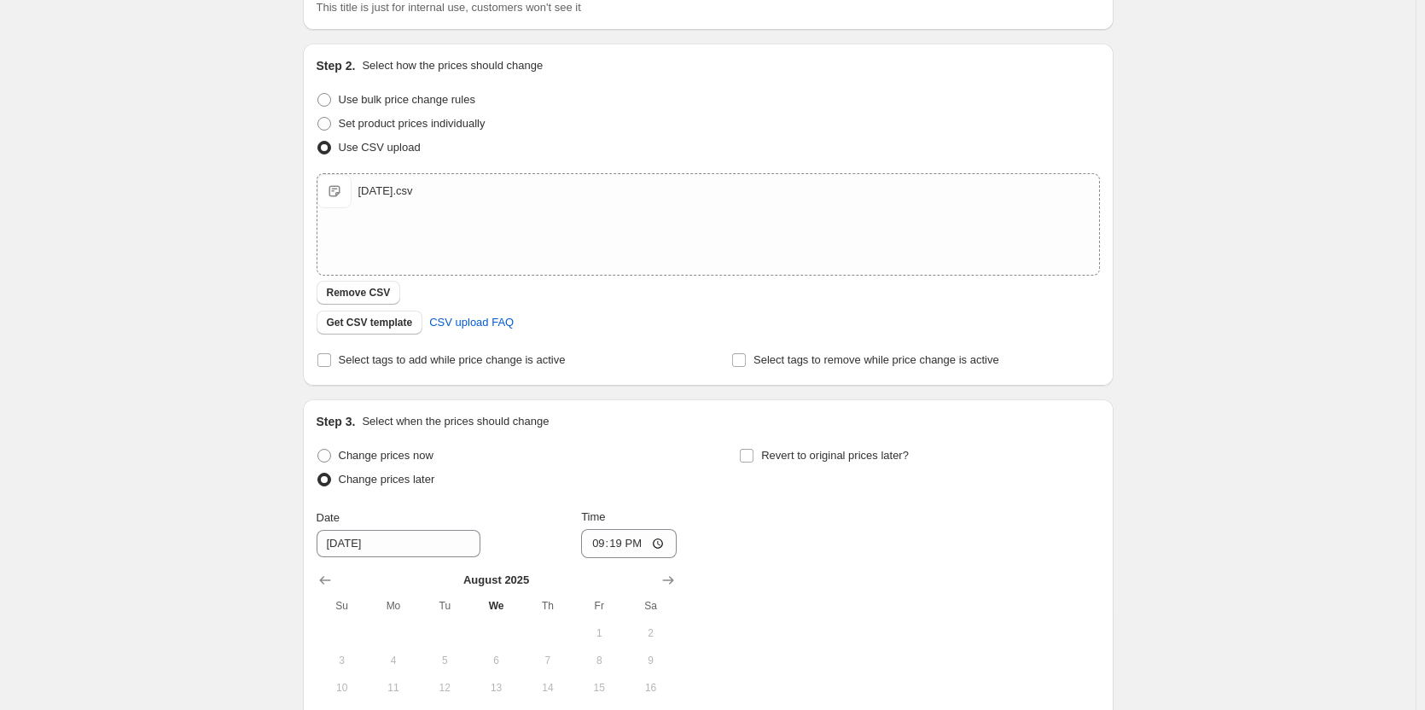
scroll to position [171, 0]
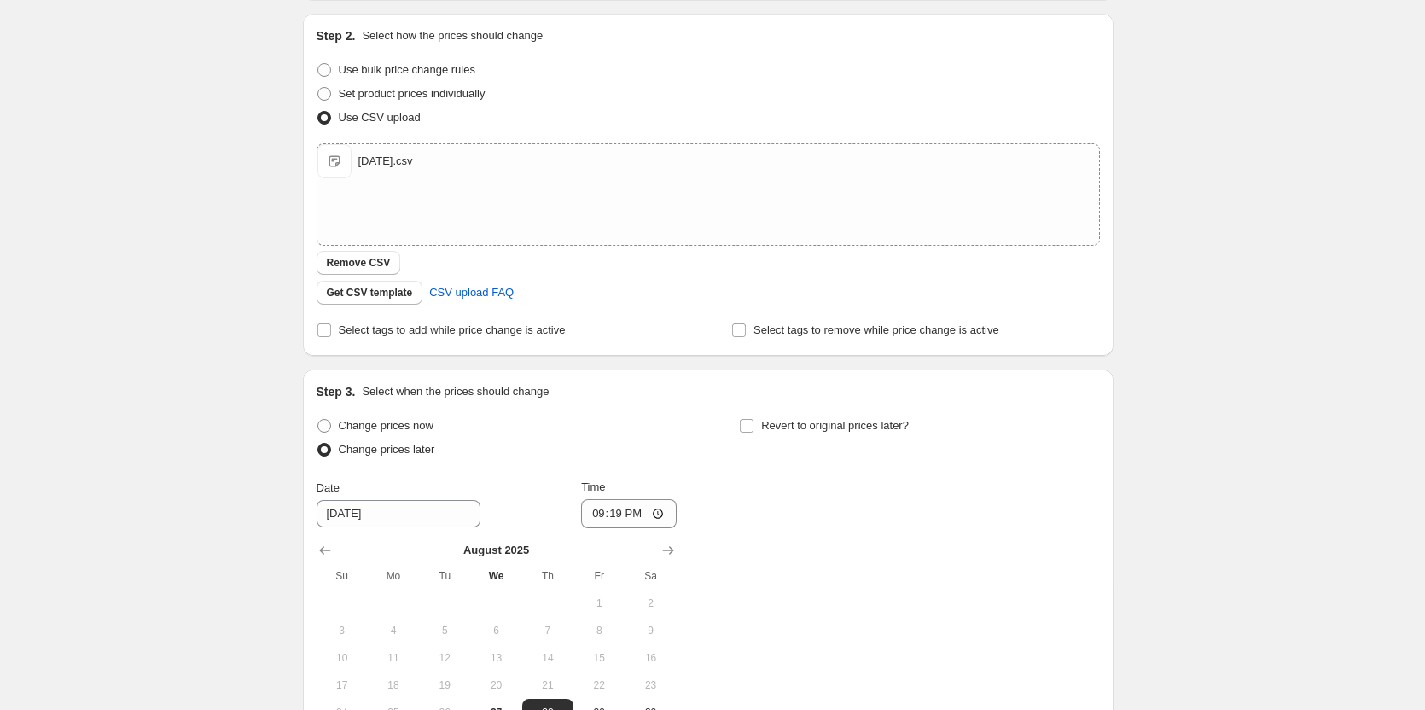
click at [220, 306] on div "Create new price [MEDICAL_DATA]. This page is ready Create new price [MEDICAL_D…" at bounding box center [708, 384] width 1416 height 1110
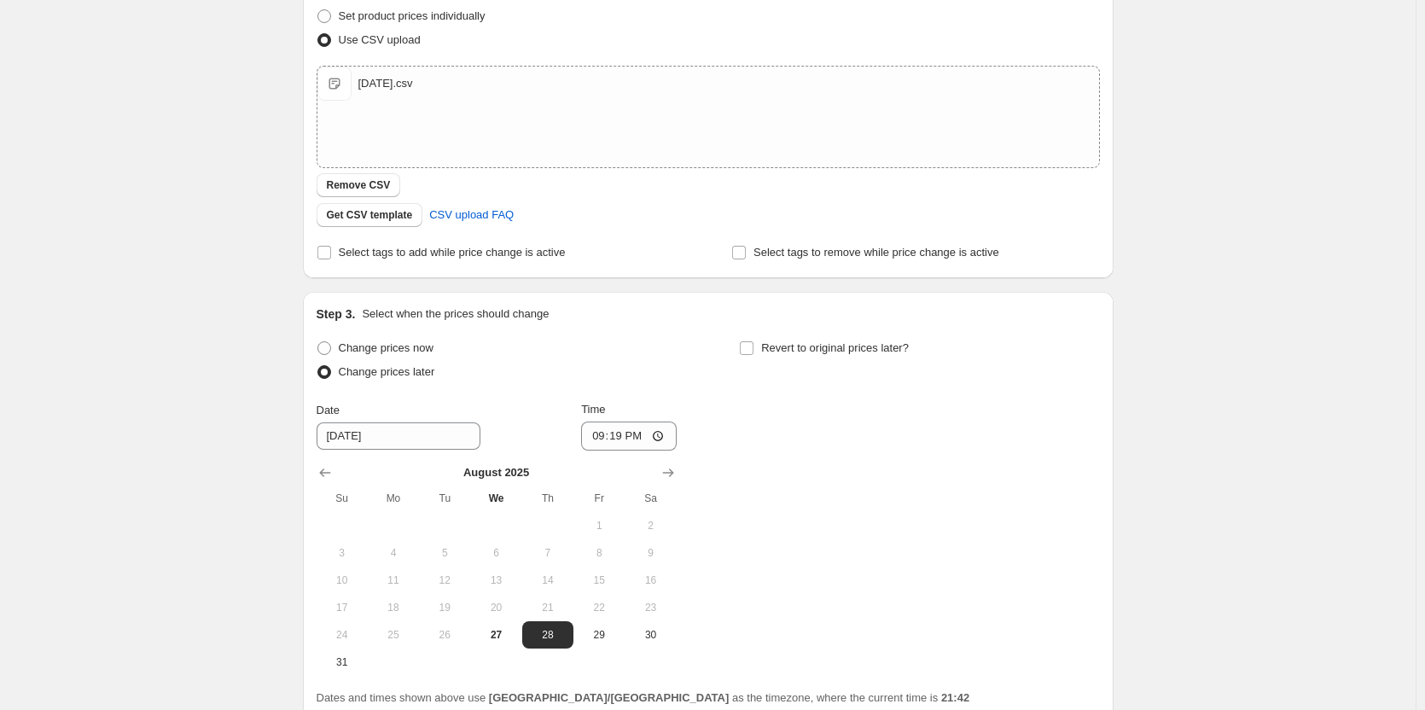
scroll to position [341, 0]
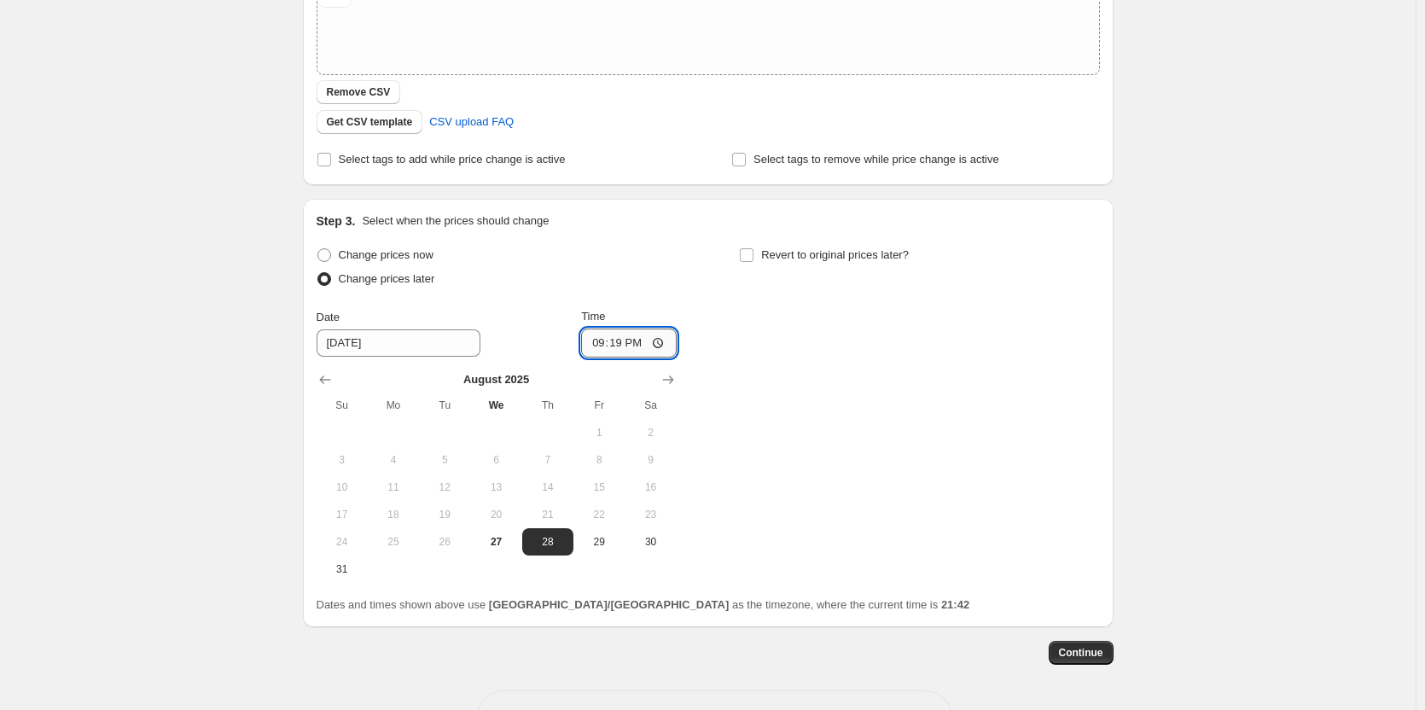
click at [627, 342] on input "21:19" at bounding box center [629, 343] width 96 height 29
click at [661, 342] on input "21:19" at bounding box center [629, 343] width 96 height 29
click at [819, 438] on div "Change prices now Change prices later Date [DATE] Time 00:[DATE] Mo Tu We Th Fr…" at bounding box center [708, 413] width 783 height 340
click at [609, 340] on input "00:01" at bounding box center [629, 343] width 96 height 29
click at [641, 343] on input "00:01" at bounding box center [629, 343] width 96 height 29
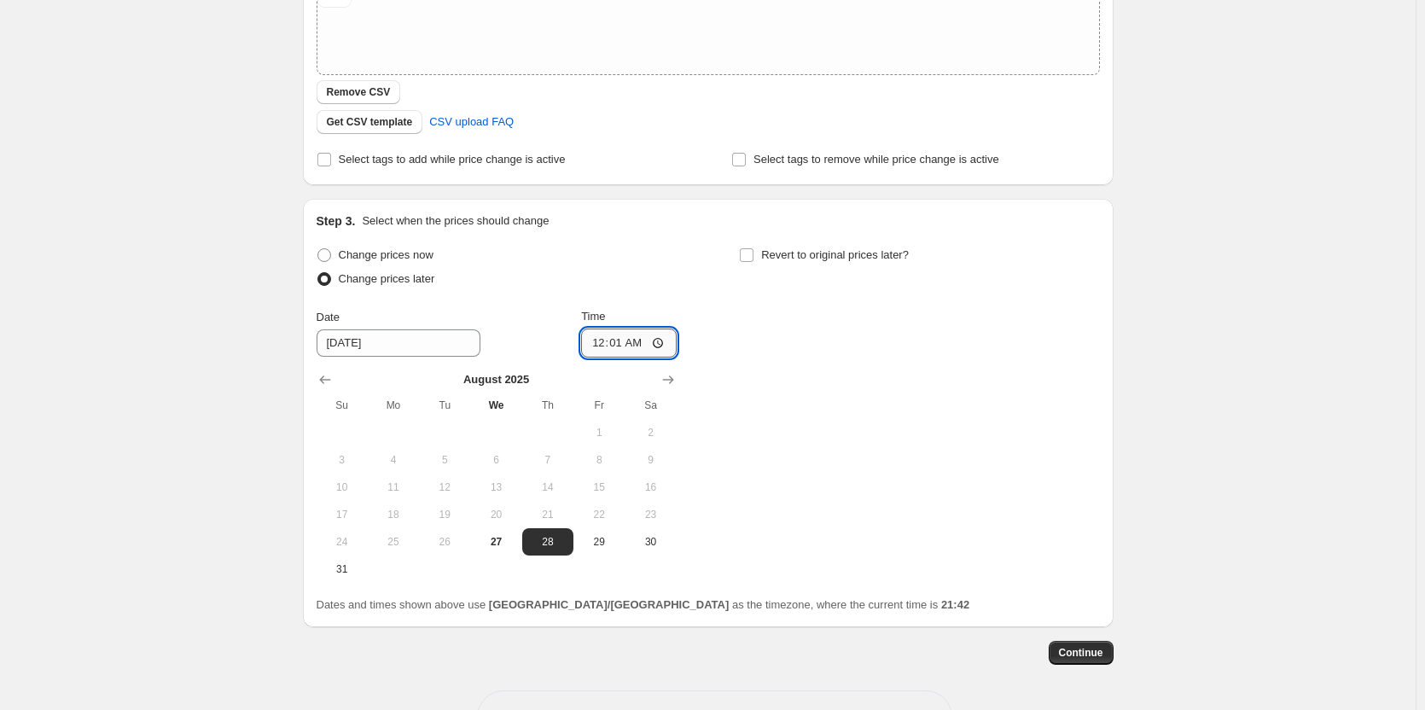
click at [662, 342] on input "00:01" at bounding box center [629, 343] width 96 height 29
click at [848, 397] on div "Change prices now Change prices later Date [DATE] Time 00:[DATE] Mo Tu We Th Fr…" at bounding box center [708, 413] width 783 height 340
click at [659, 341] on input "00:01" at bounding box center [629, 343] width 96 height 29
type input "23:59"
click at [815, 484] on div "Change prices now Change prices later Date [DATE] Time 23:59 [DATE] Su Mo Tu We…" at bounding box center [708, 413] width 783 height 340
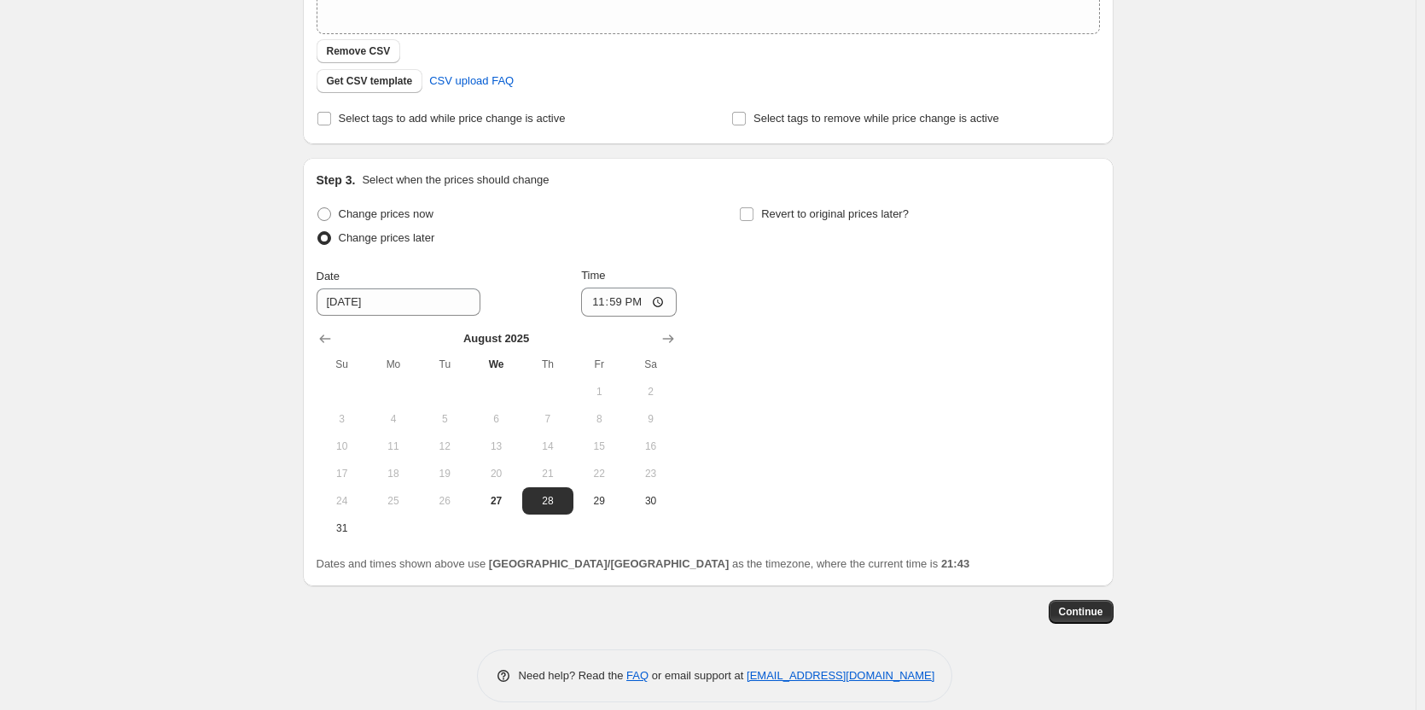
scroll to position [400, 0]
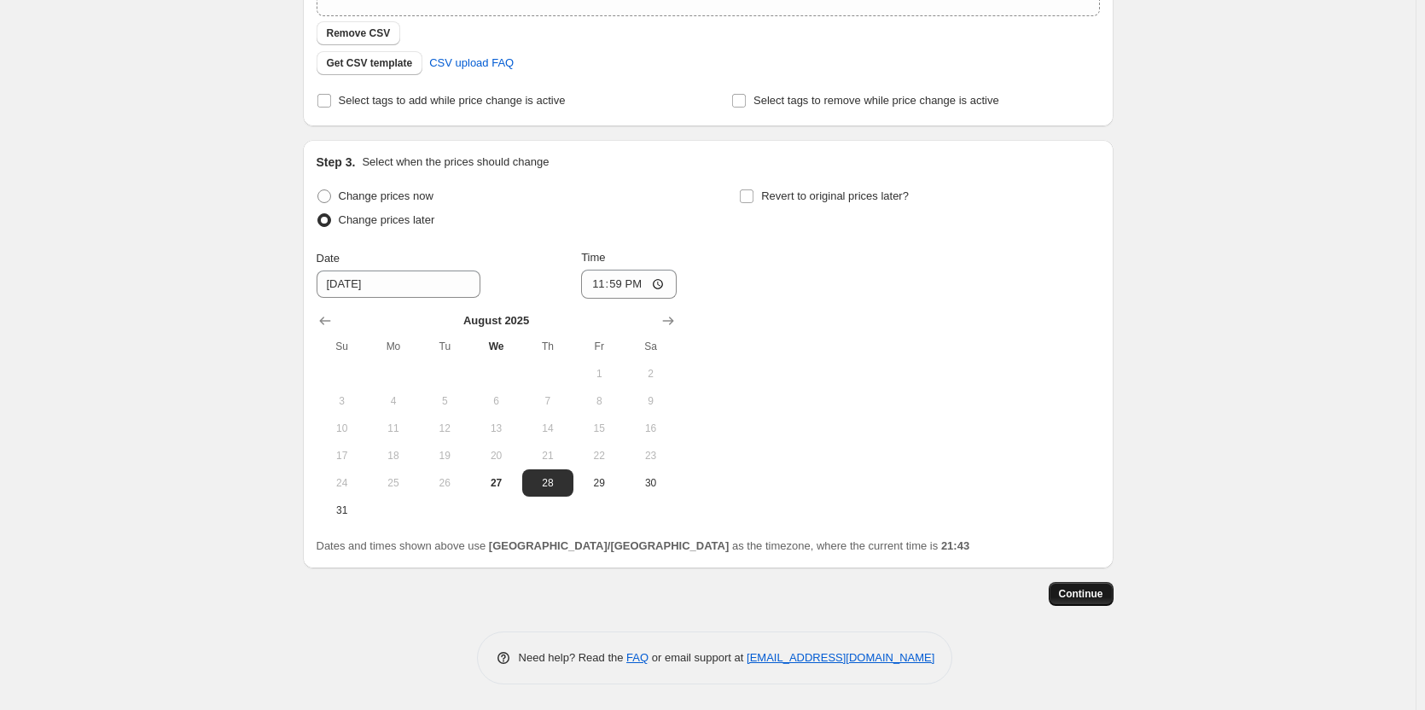
click at [1091, 595] on span "Continue" at bounding box center [1081, 594] width 44 height 14
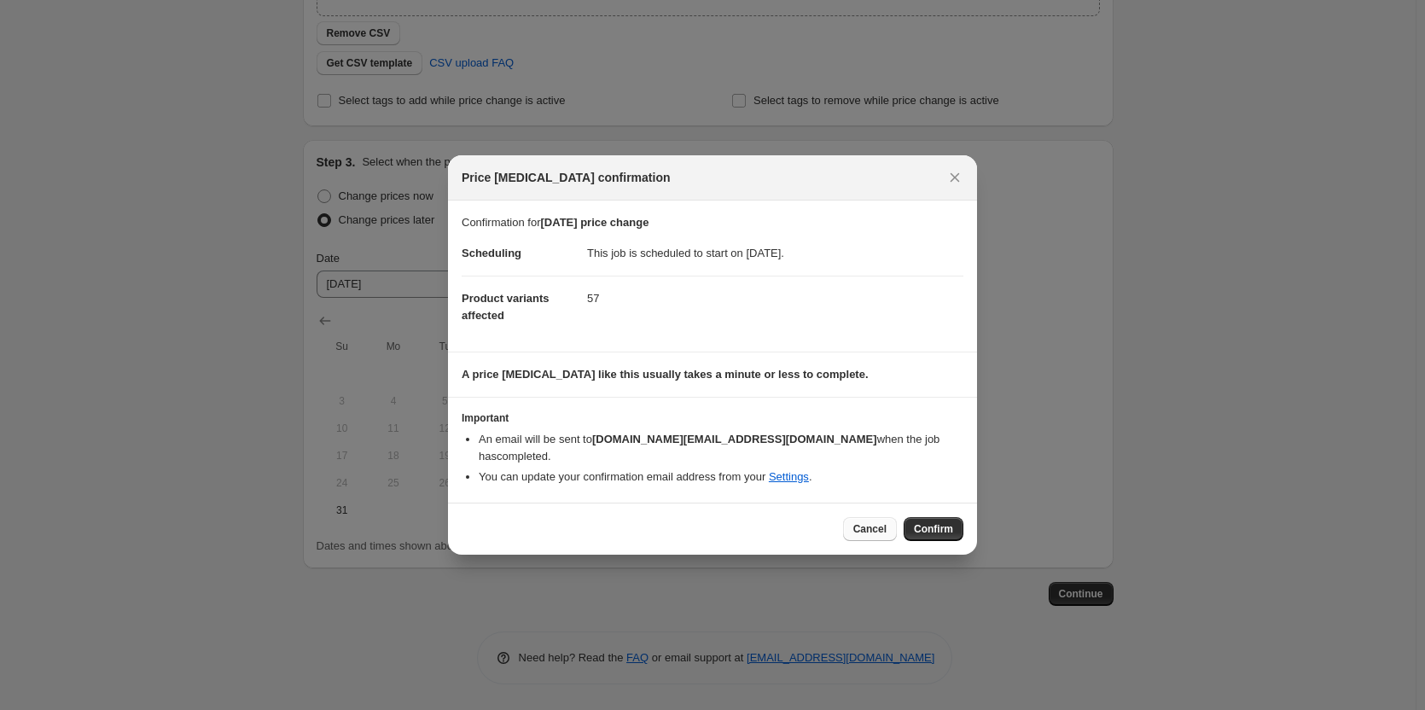
click at [887, 524] on span "Cancel" at bounding box center [869, 529] width 33 height 14
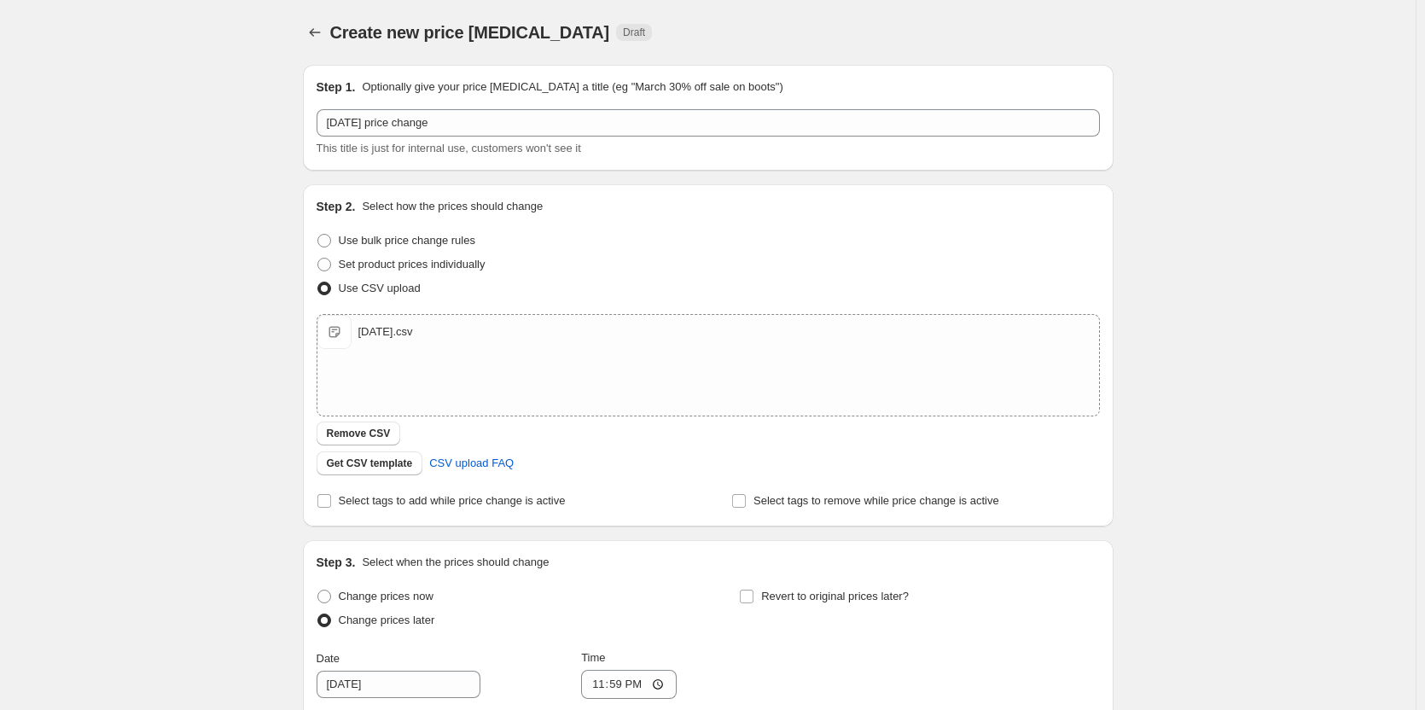
scroll to position [400, 0]
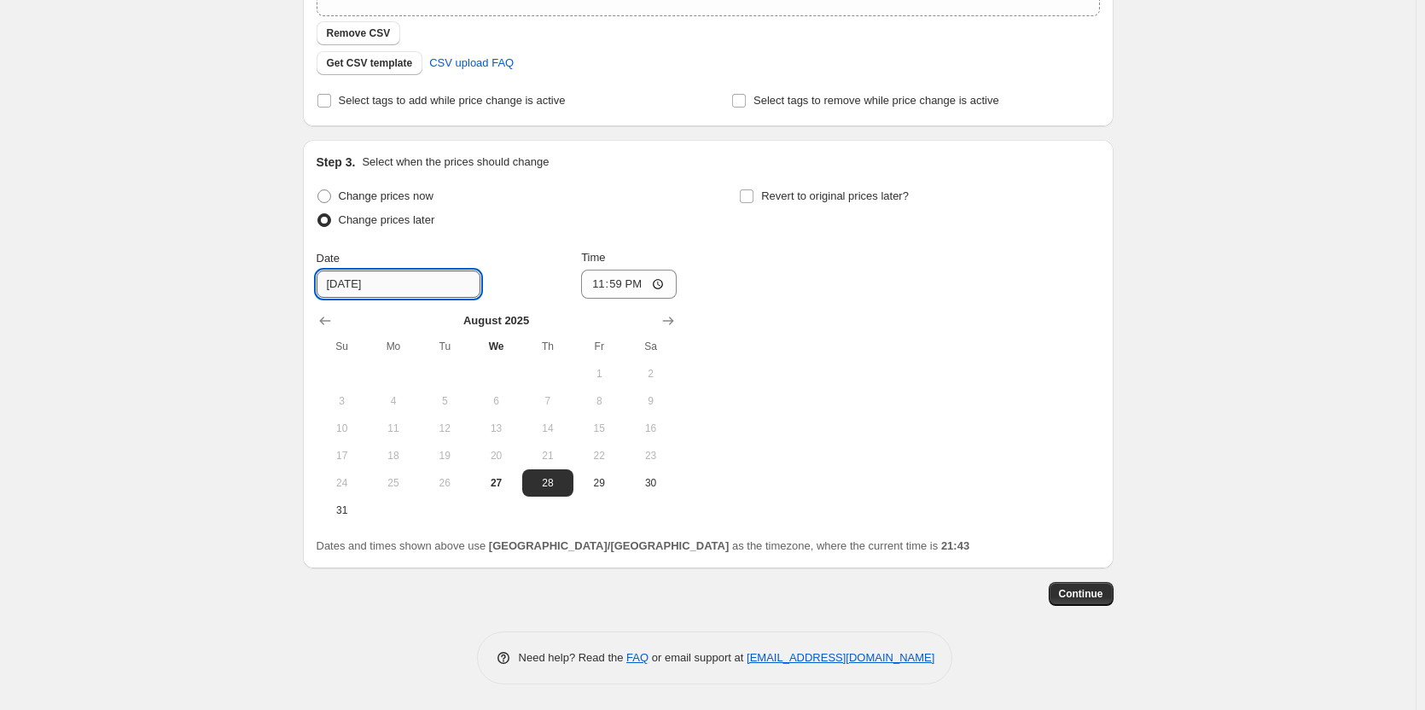
click at [416, 282] on input "[DATE]" at bounding box center [399, 284] width 164 height 27
click at [369, 282] on input "[DATE]" at bounding box center [399, 284] width 164 height 27
click at [411, 282] on input "[DATE]" at bounding box center [399, 284] width 164 height 27
click at [504, 486] on span "27" at bounding box center [496, 483] width 38 height 14
type input "[DATE]"
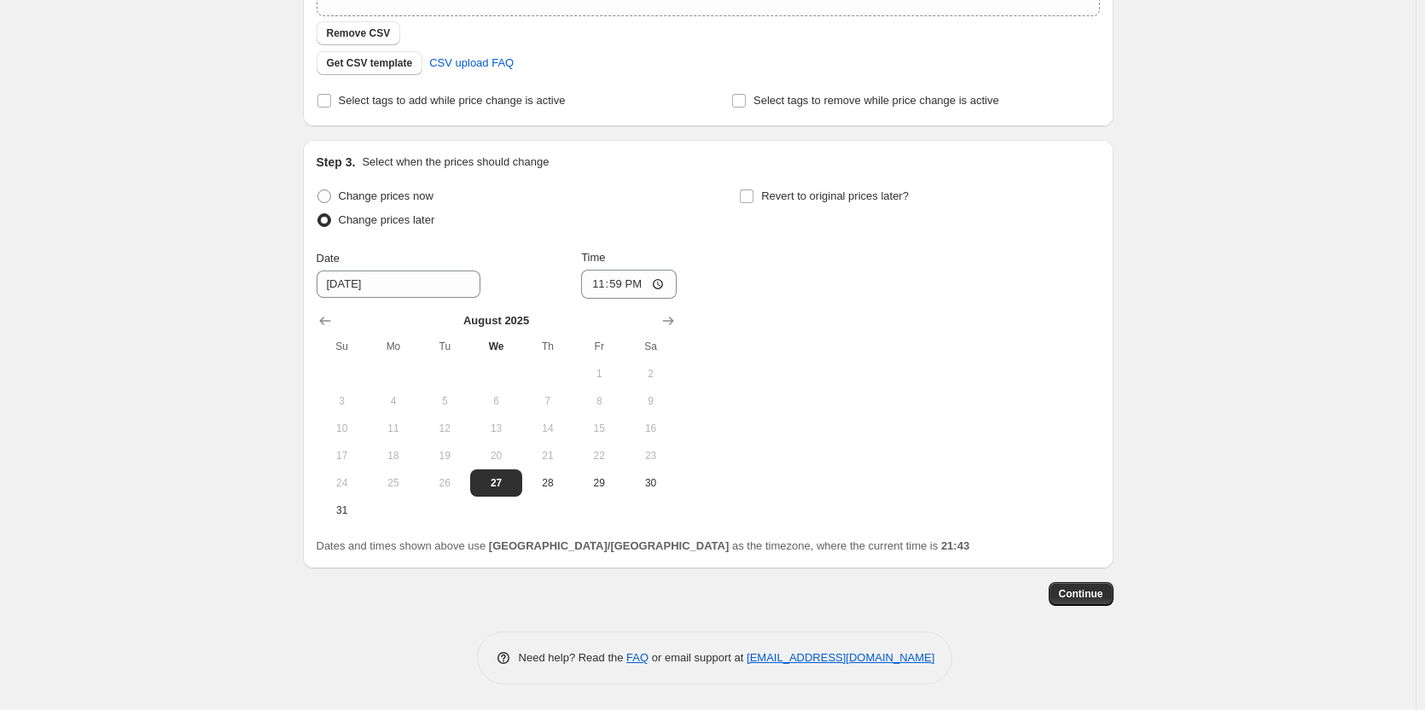
click at [923, 331] on div "Change prices now Change prices later Date [DATE] Time 23:59 [DATE] Su Mo Tu We…" at bounding box center [708, 354] width 783 height 340
click at [1097, 589] on span "Continue" at bounding box center [1081, 594] width 44 height 14
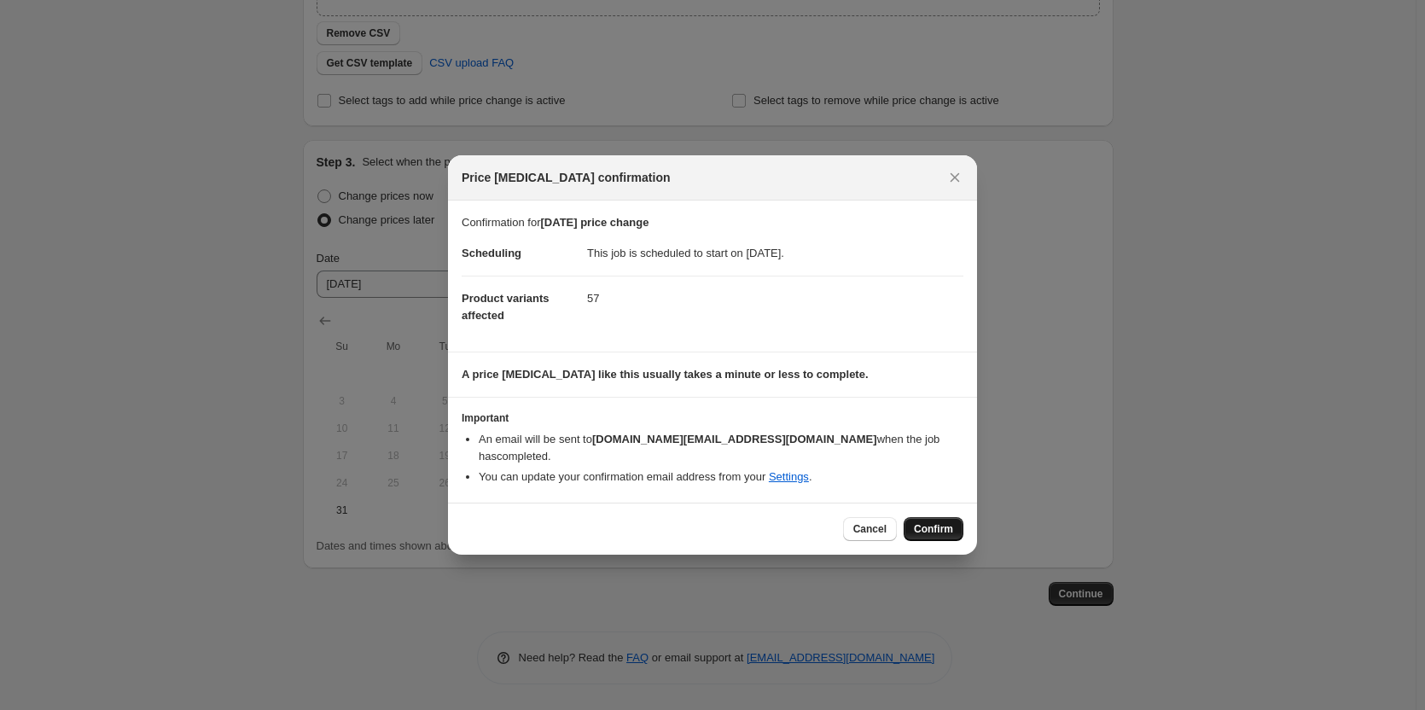
click at [935, 522] on span "Confirm" at bounding box center [933, 529] width 39 height 14
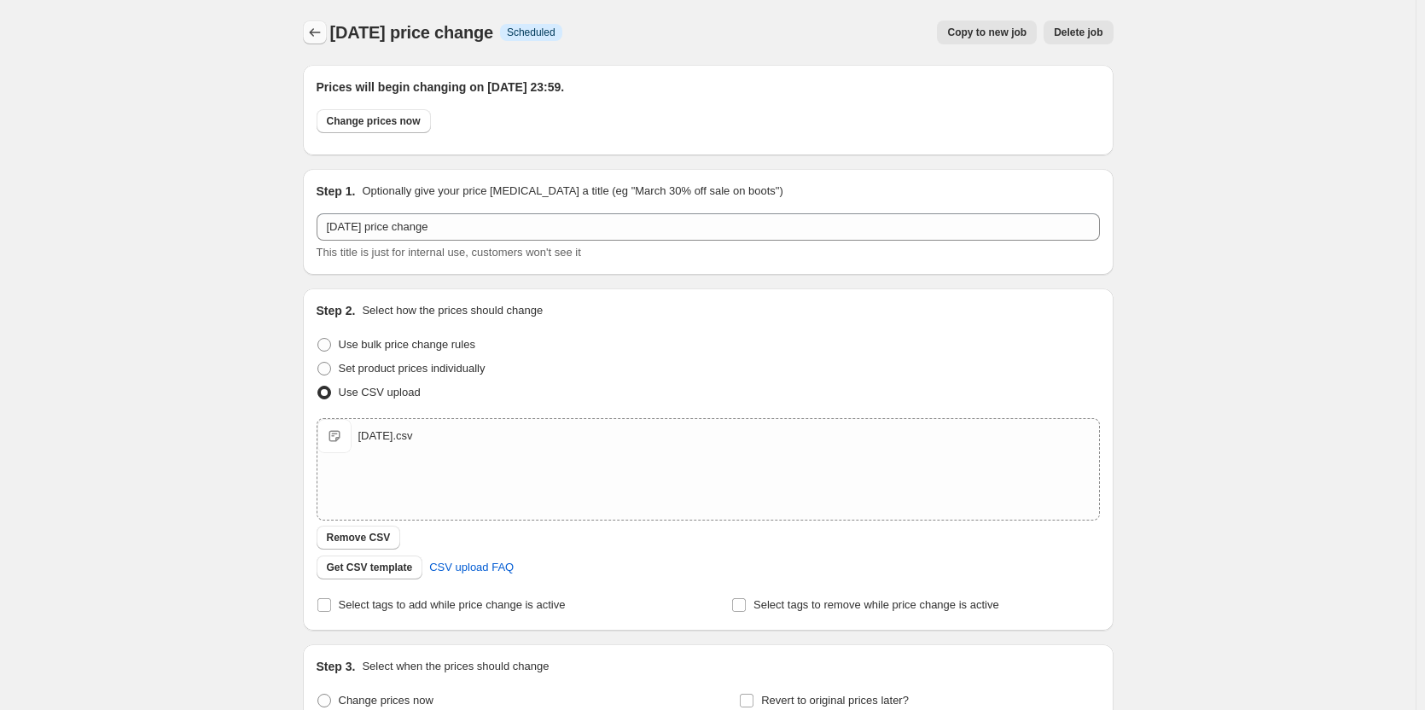
click at [314, 33] on icon "Price change jobs" at bounding box center [314, 32] width 11 height 9
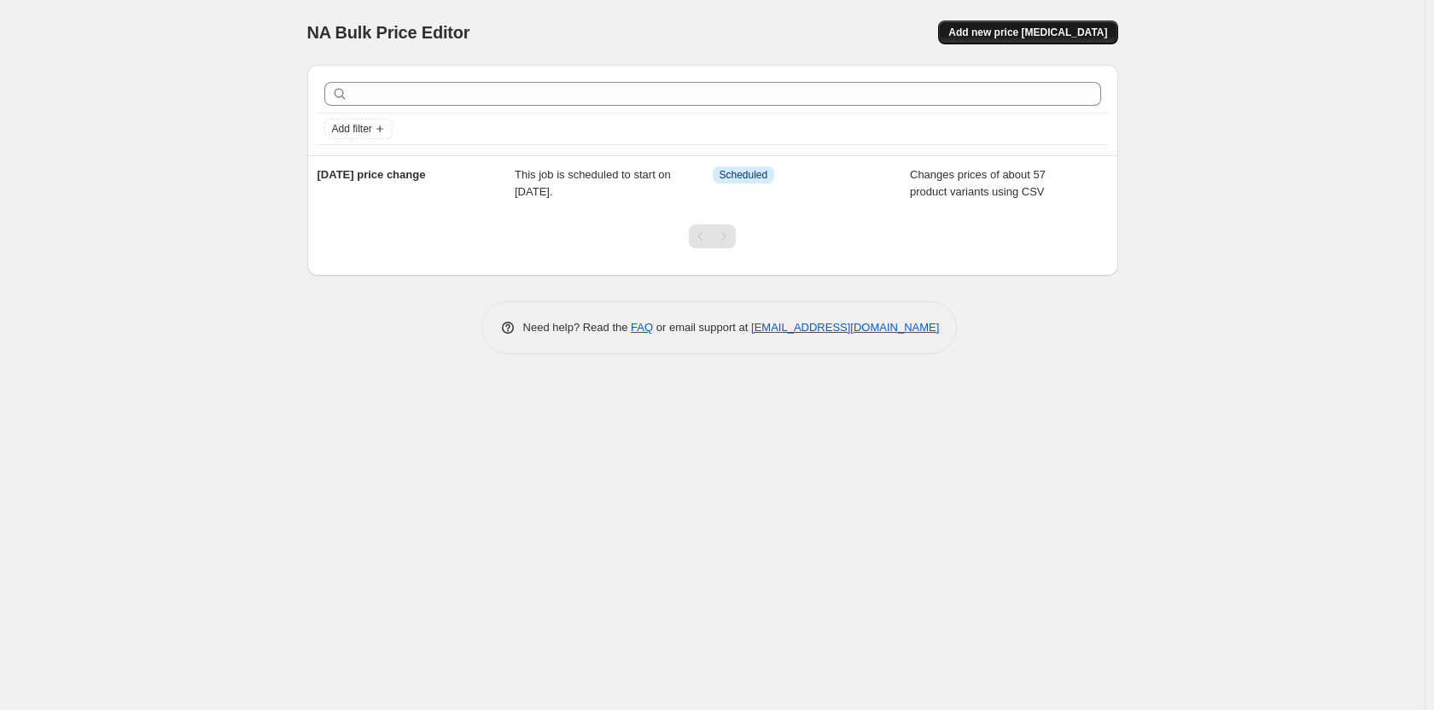
click at [1040, 28] on span "Add new price [MEDICAL_DATA]" at bounding box center [1027, 33] width 159 height 14
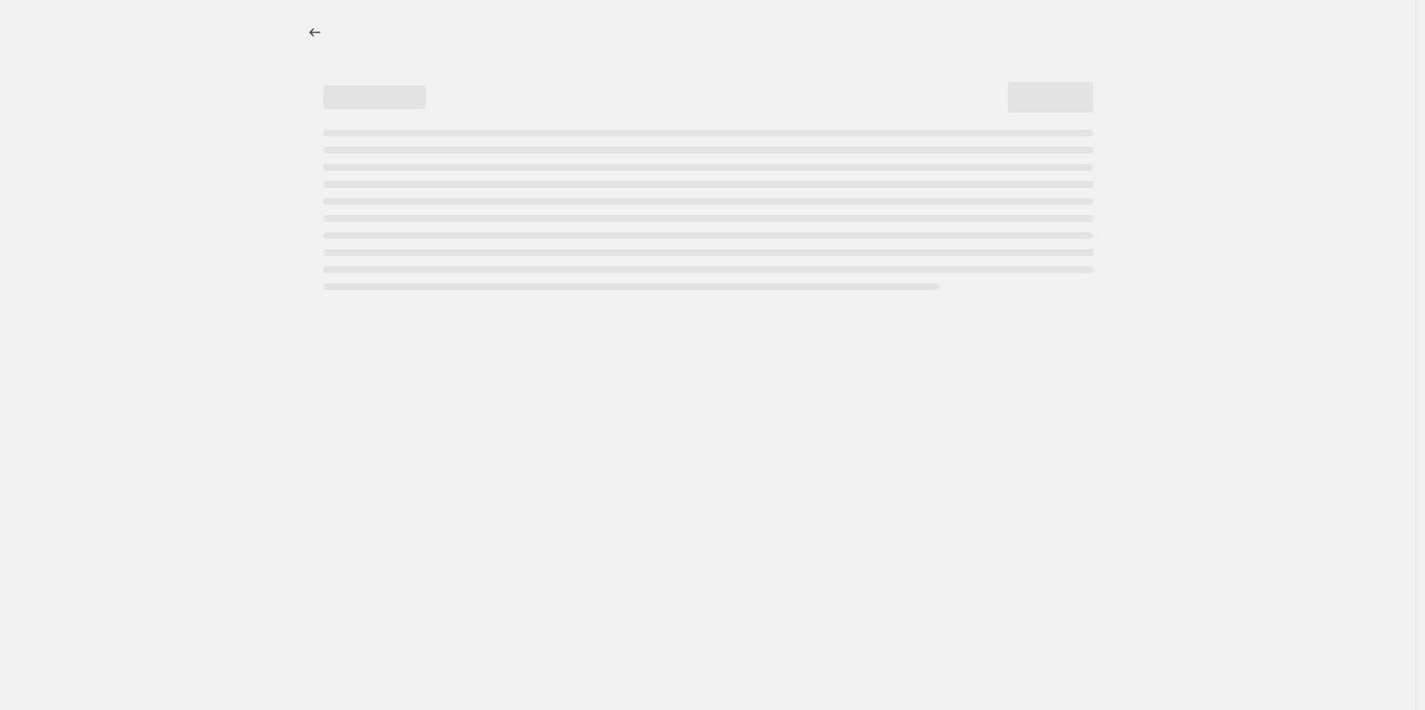
select select "percentage"
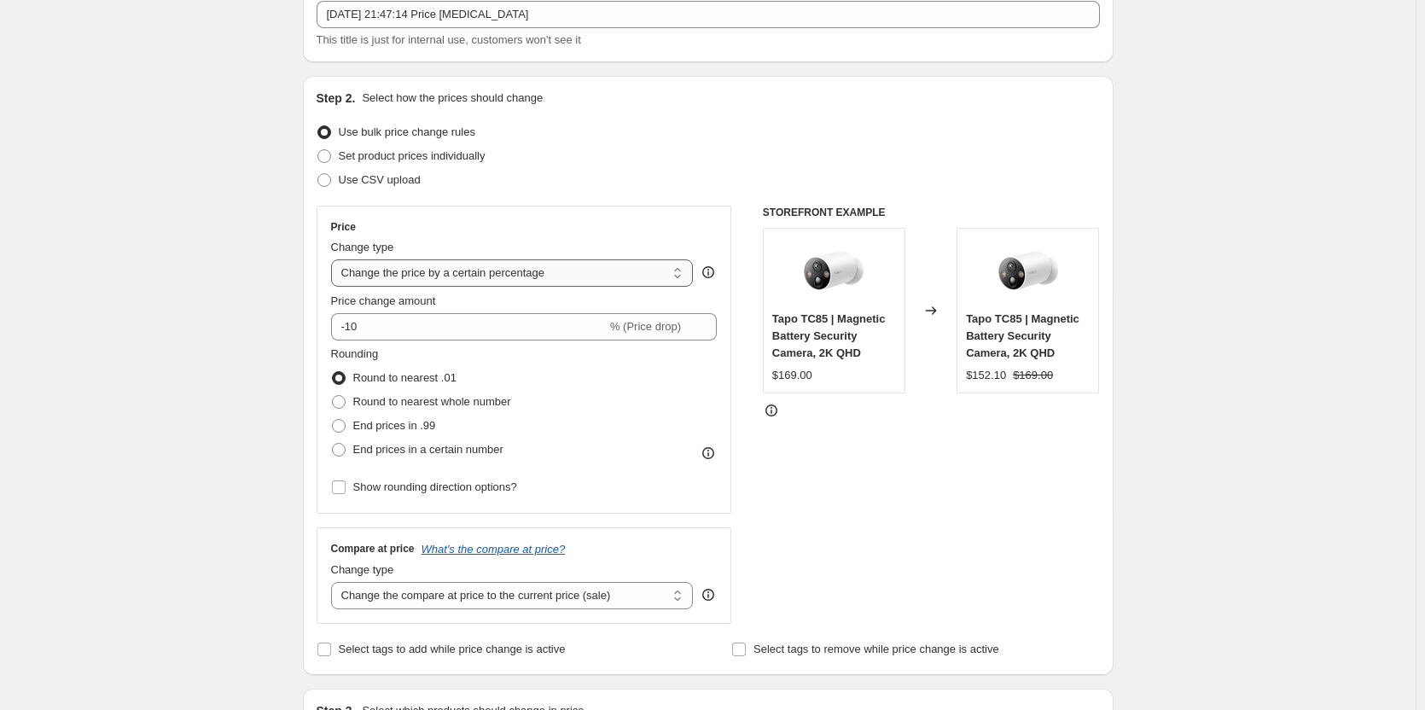
scroll to position [85, 0]
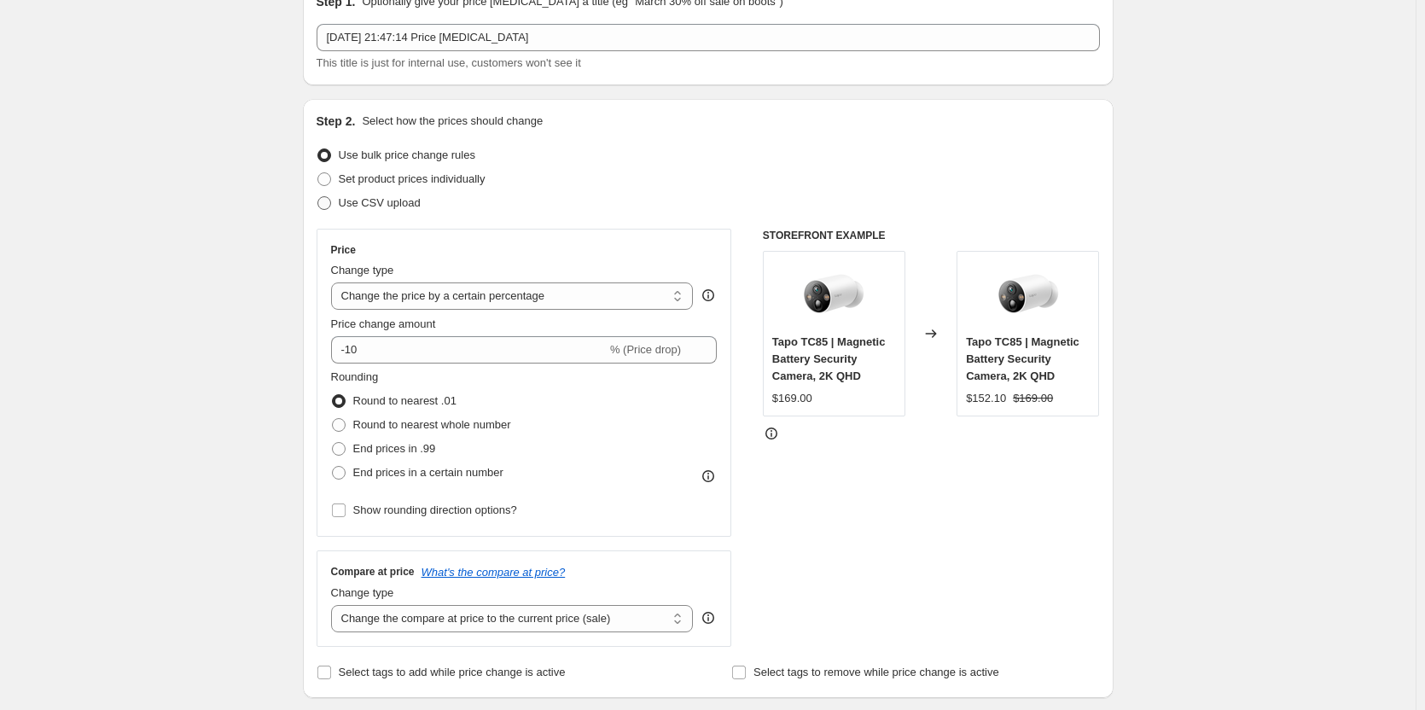
click at [336, 200] on label "Use CSV upload" at bounding box center [369, 203] width 104 height 24
click at [318, 197] on input "Use CSV upload" at bounding box center [317, 196] width 1 height 1
radio input "true"
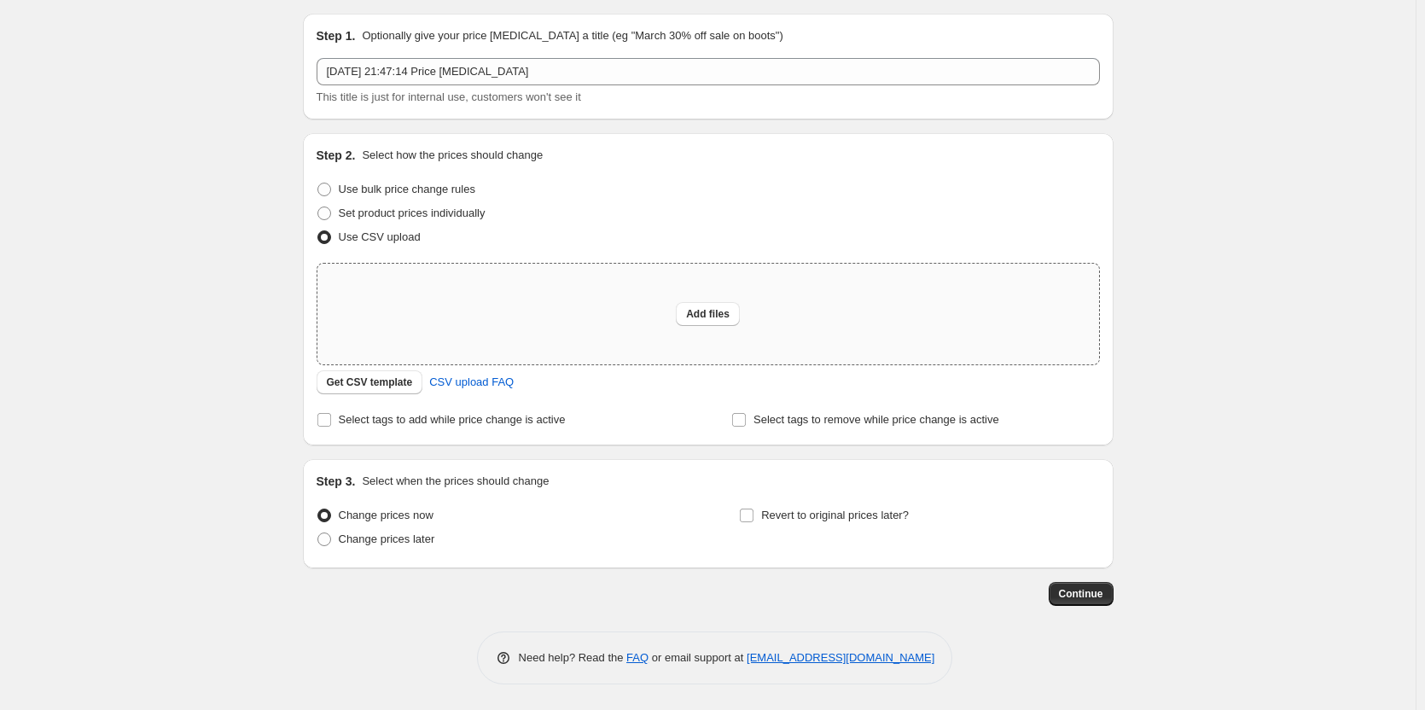
scroll to position [51, 0]
click at [727, 315] on span "Add files" at bounding box center [708, 314] width 44 height 14
type input "C:\fakepath\trial.csv"
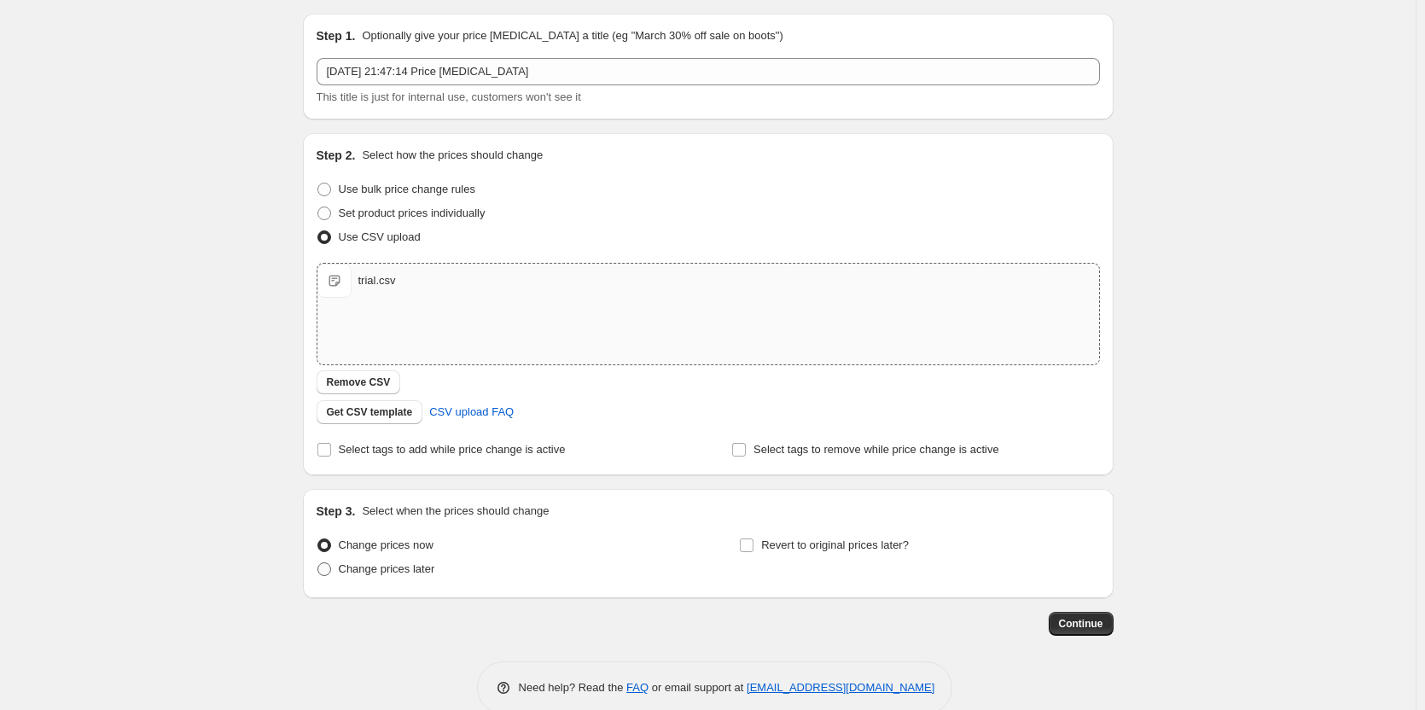
click at [378, 569] on span "Change prices later" at bounding box center [387, 568] width 96 height 13
click at [318, 563] on input "Change prices later" at bounding box center [317, 562] width 1 height 1
radio input "true"
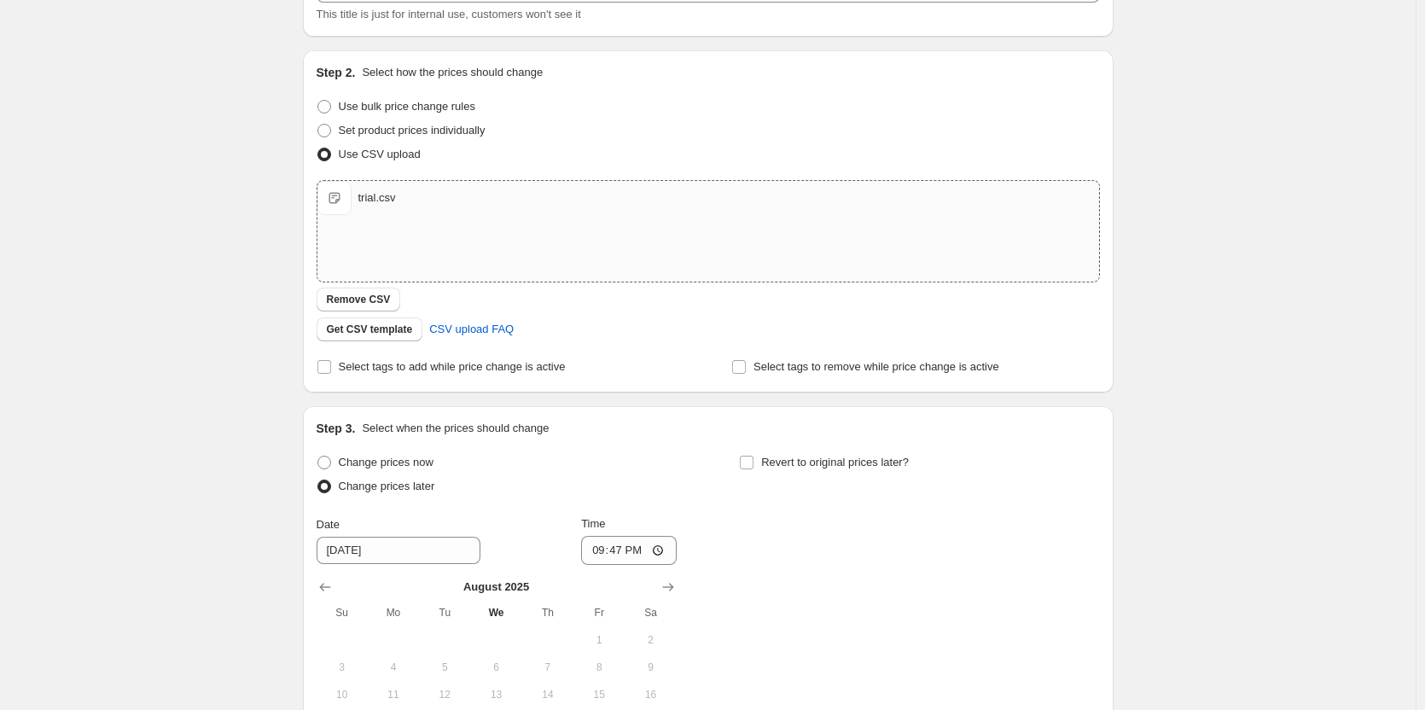
scroll to position [222, 0]
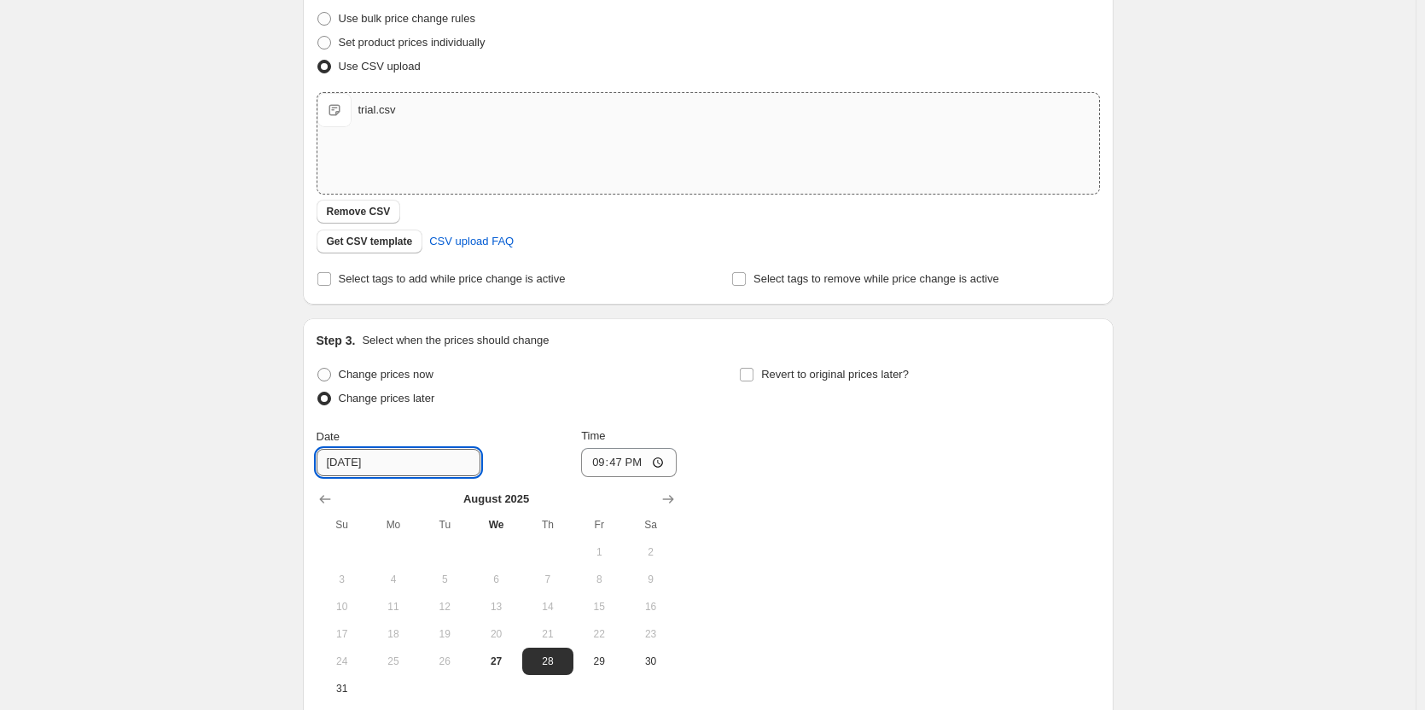
click at [353, 462] on input "[DATE]" at bounding box center [399, 462] width 164 height 27
click at [498, 656] on span "27" at bounding box center [496, 662] width 38 height 14
type input "[DATE]"
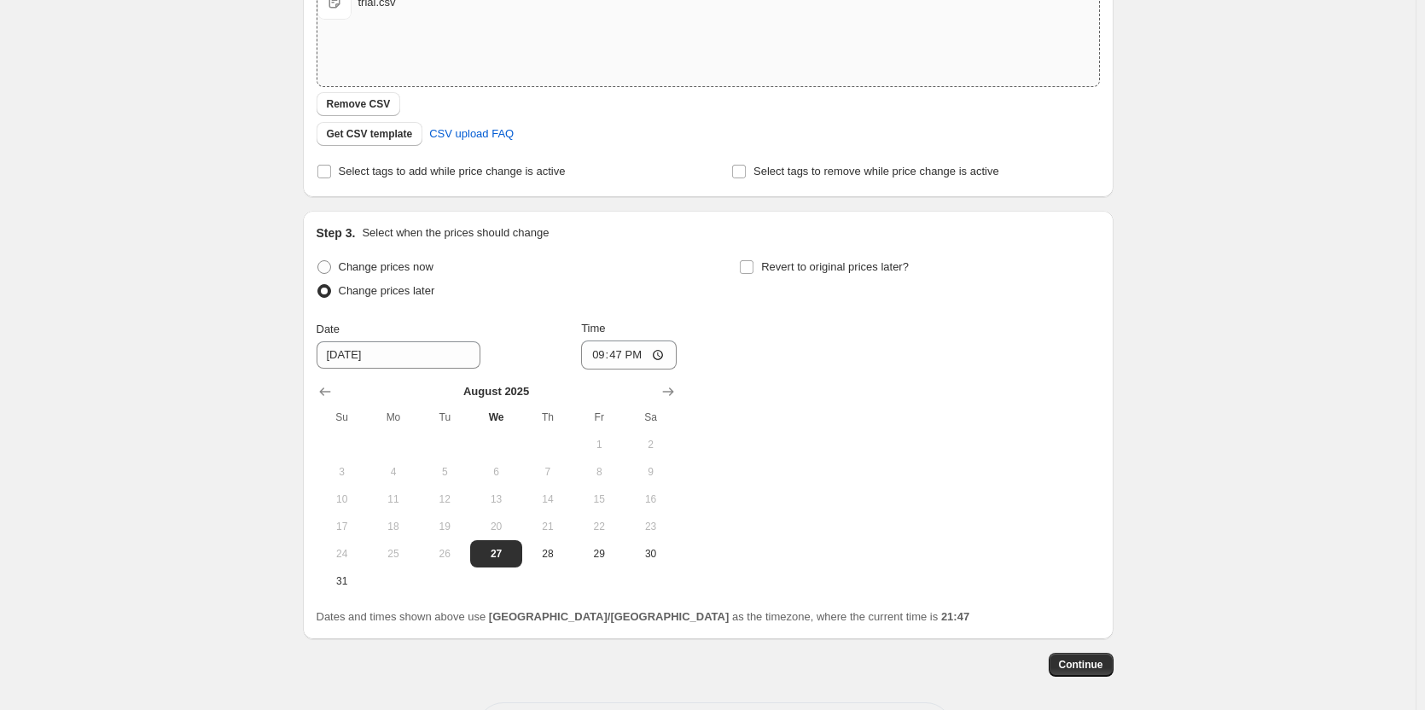
scroll to position [393, 0]
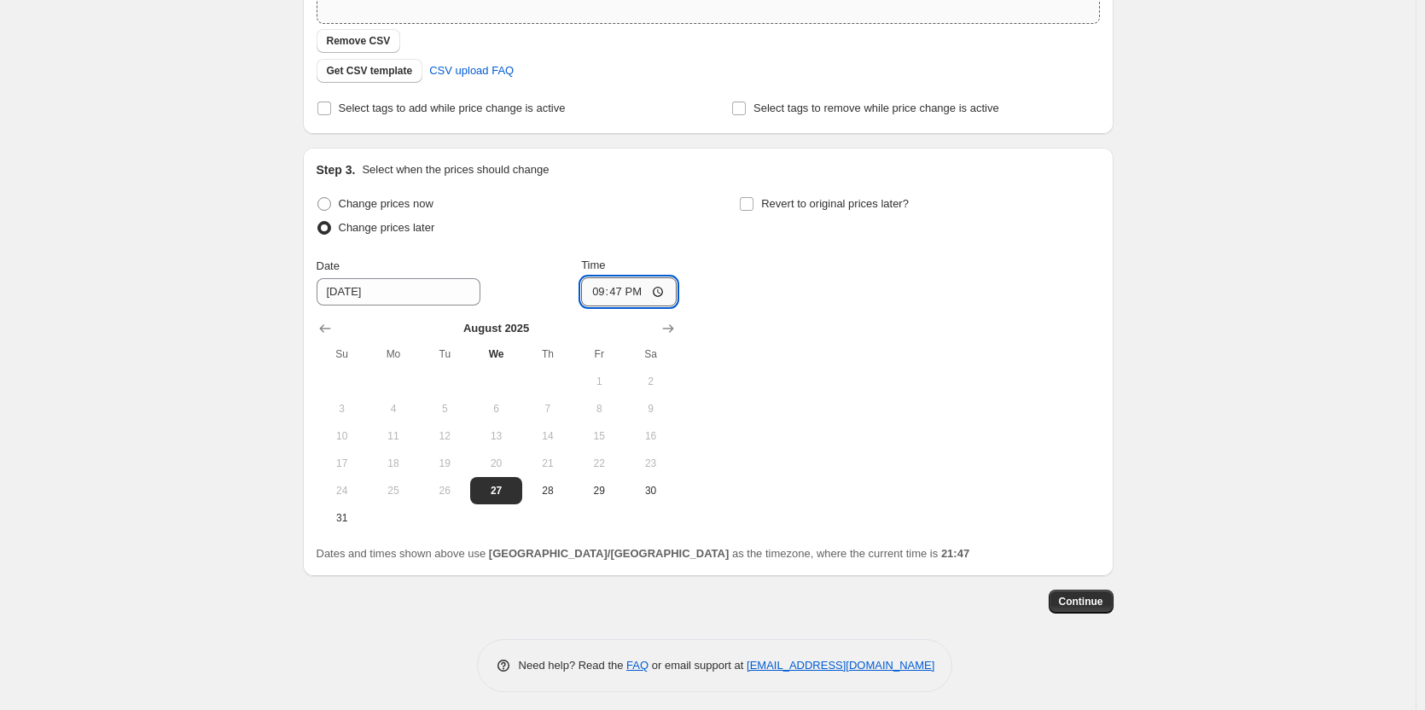
click at [643, 290] on input "21:47" at bounding box center [629, 291] width 96 height 29
click at [708, 286] on div "Change prices now Change prices later Date 8/27/2025 Time 21:47 August 2025 Su …" at bounding box center [708, 362] width 783 height 340
click at [659, 288] on input "21:47" at bounding box center [629, 291] width 96 height 29
type input "21:49"
click at [842, 382] on div "Change prices now Change prices later Date 8/27/2025 Time 21:49 August 2025 Su …" at bounding box center [708, 362] width 783 height 340
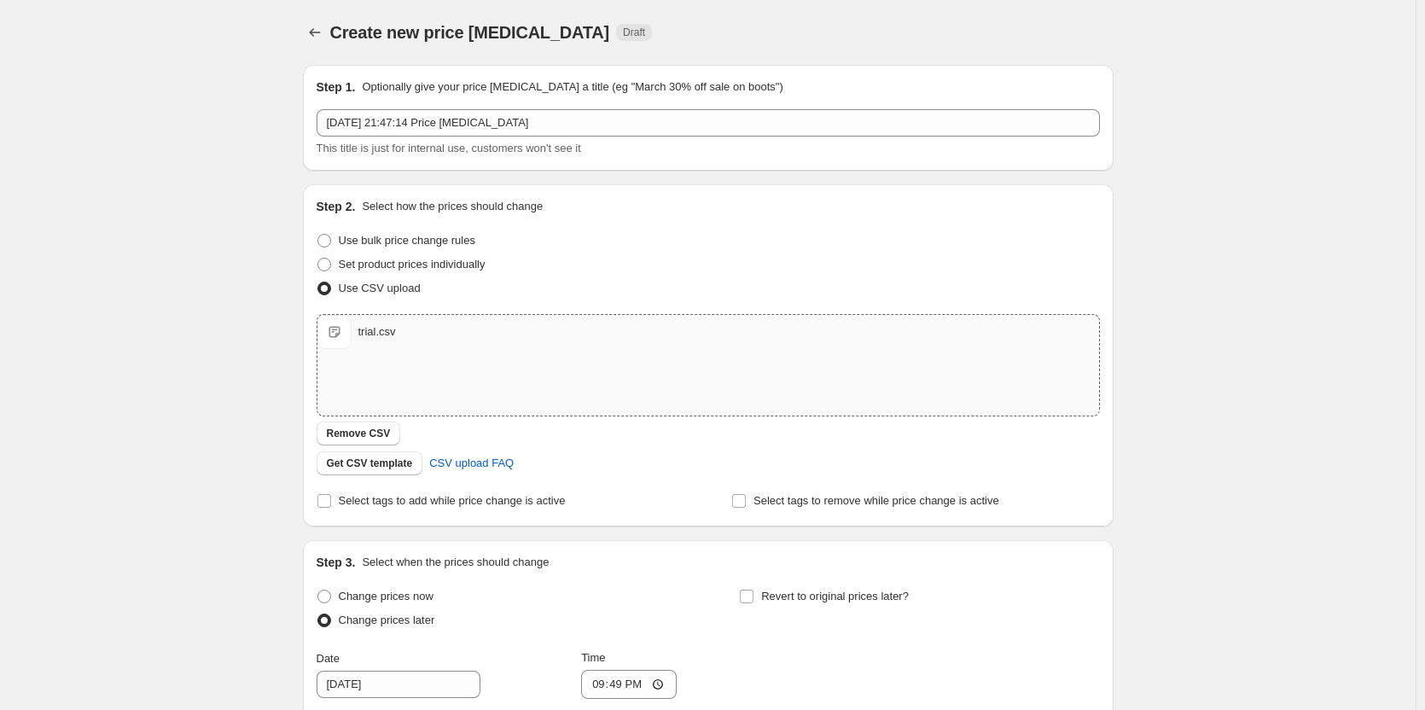
scroll to position [341, 0]
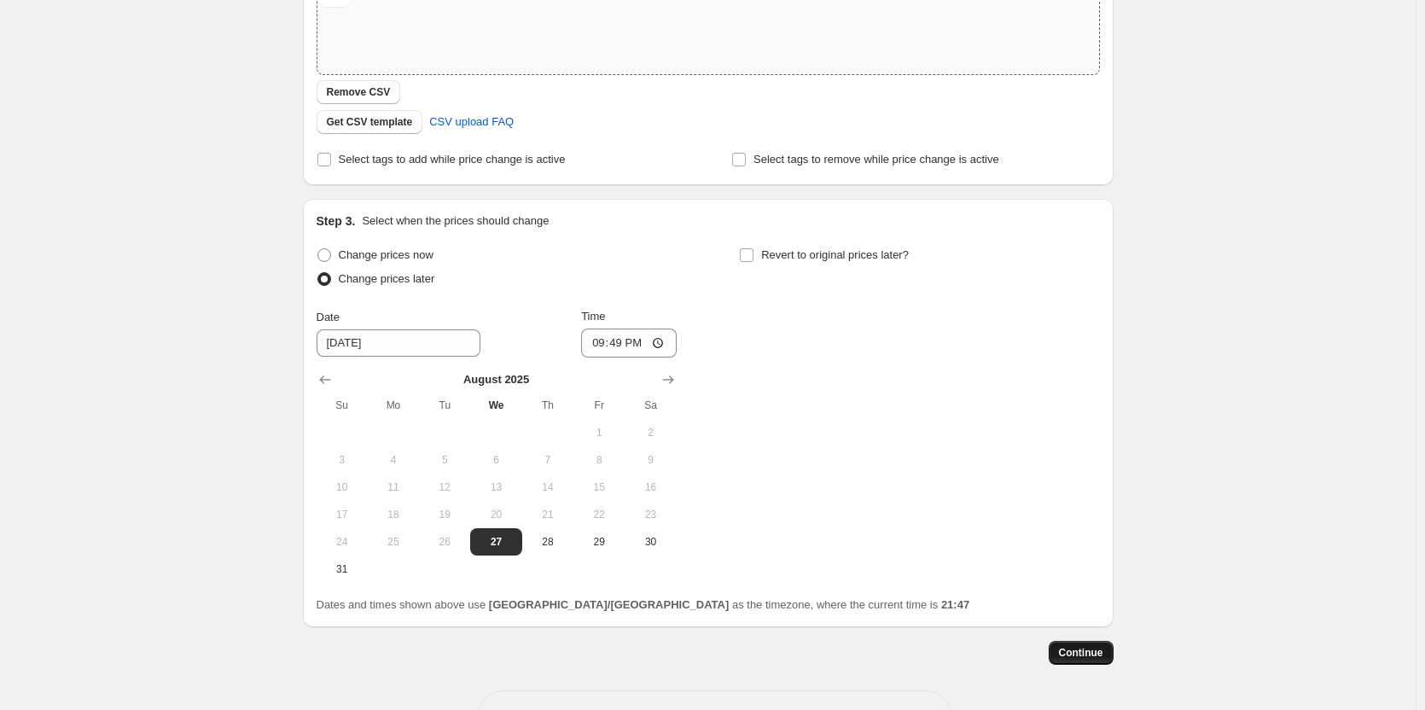
click at [1094, 663] on button "Continue" at bounding box center [1081, 653] width 65 height 24
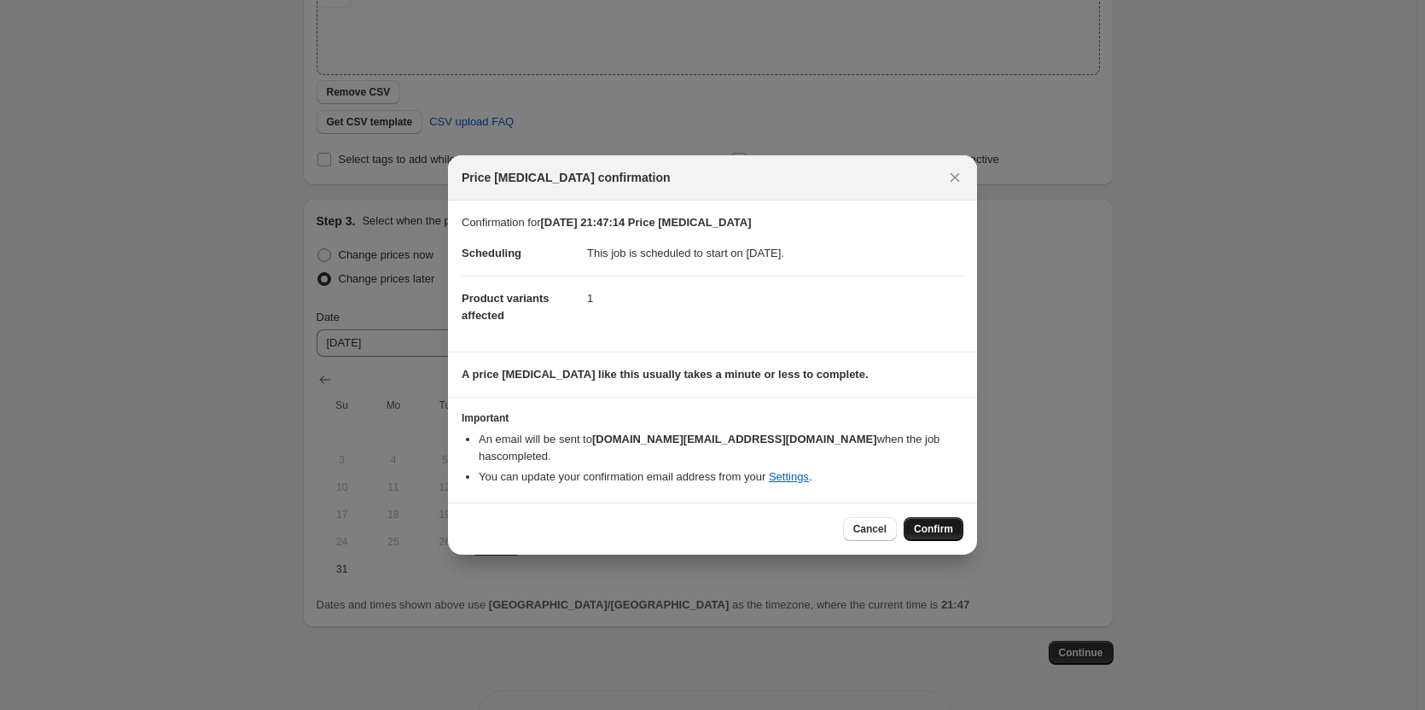
click at [940, 522] on span "Confirm" at bounding box center [933, 529] width 39 height 14
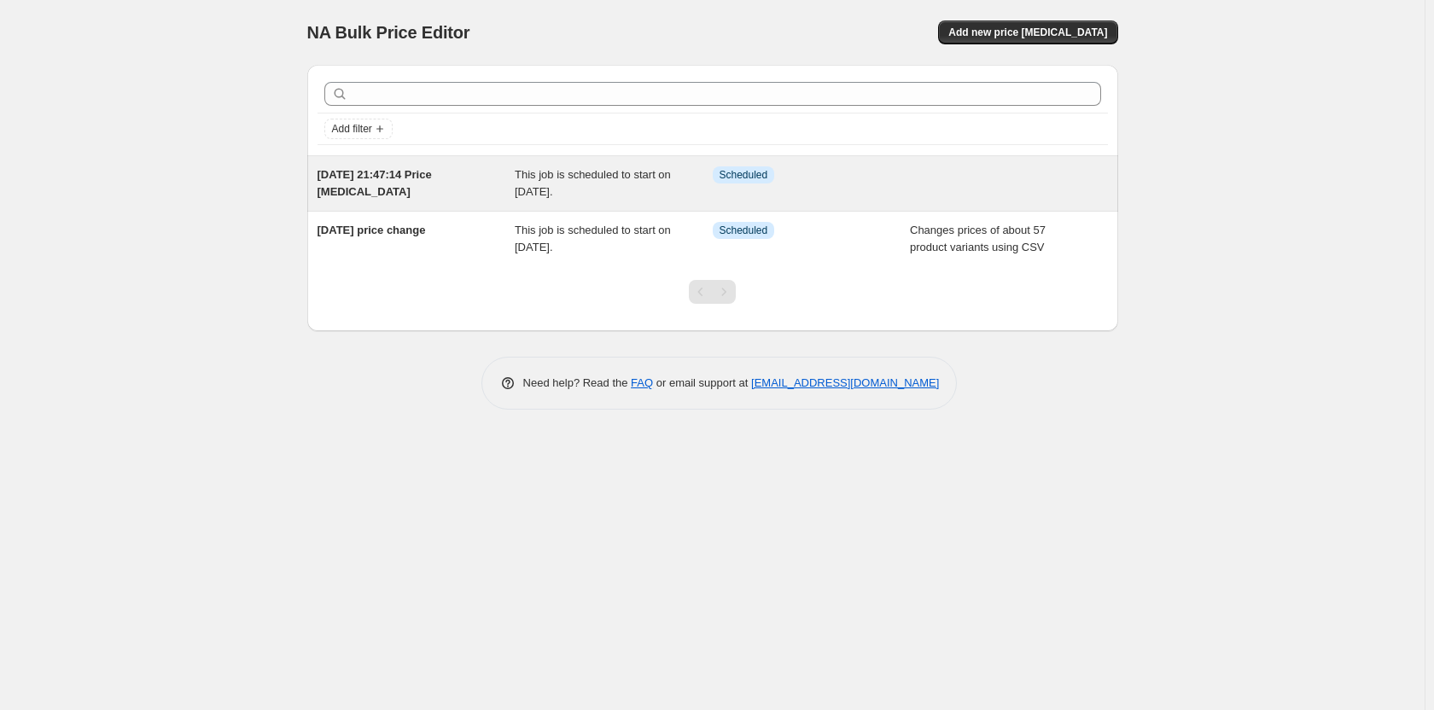
click at [626, 181] on span "This job is scheduled to start on [DATE]." at bounding box center [593, 183] width 156 height 30
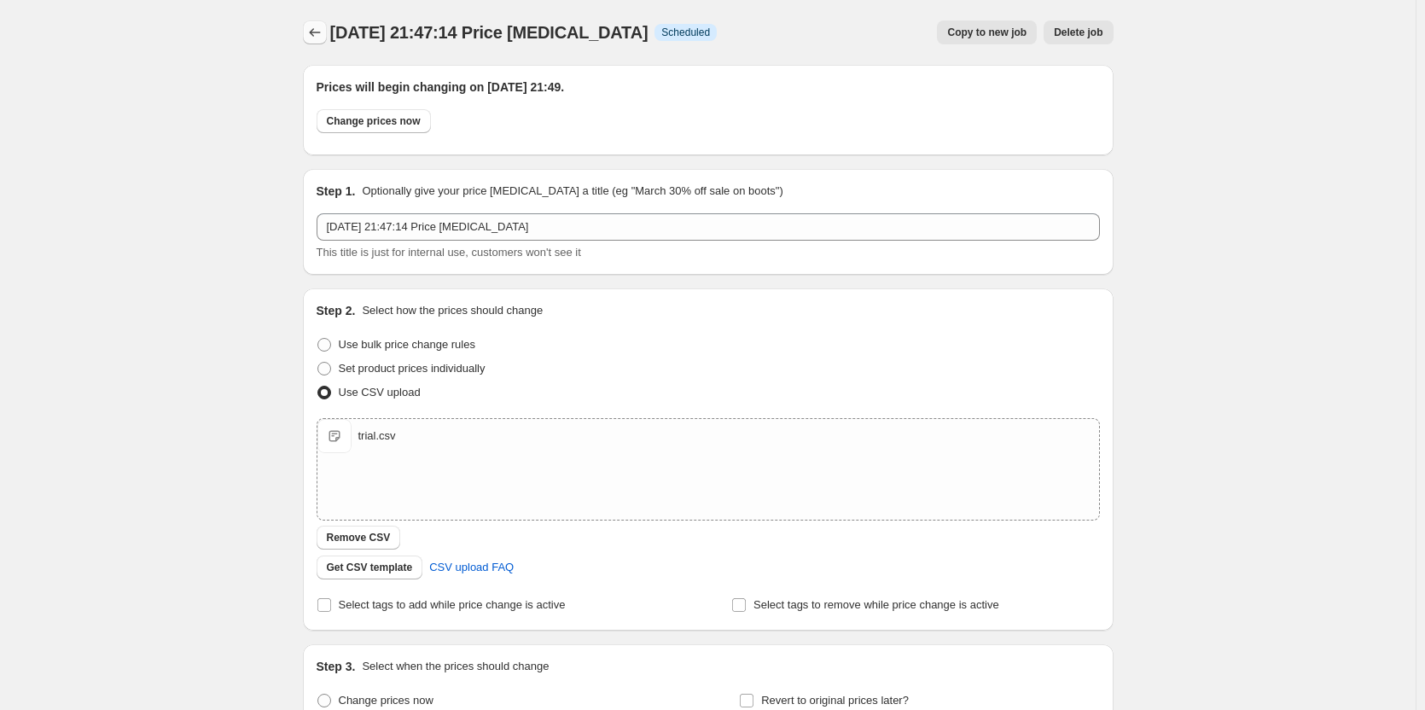
click at [317, 26] on icon "Price change jobs" at bounding box center [314, 32] width 17 height 17
